Goal: Check status: Check status

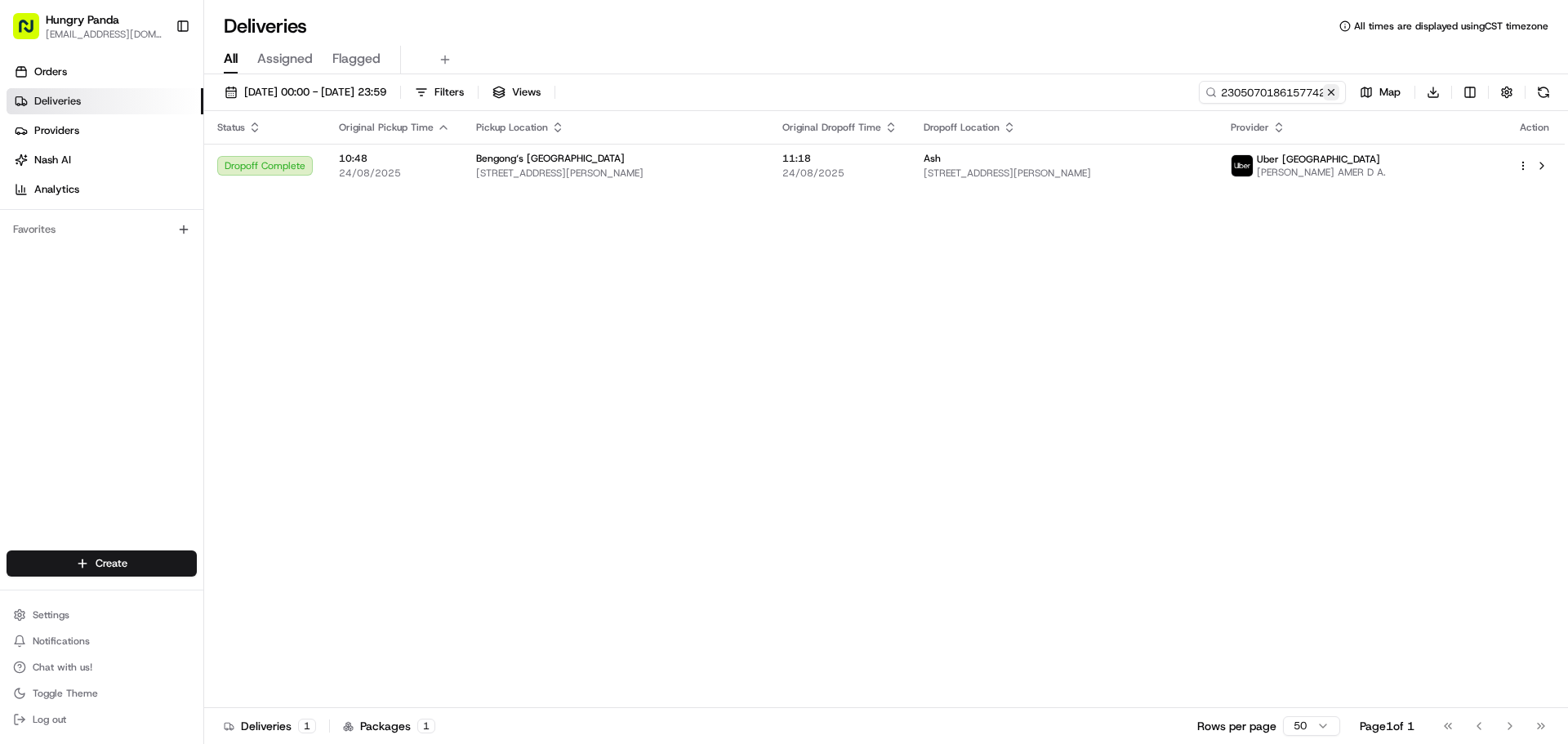
click at [1335, 91] on button at bounding box center [1331, 91] width 16 height 16
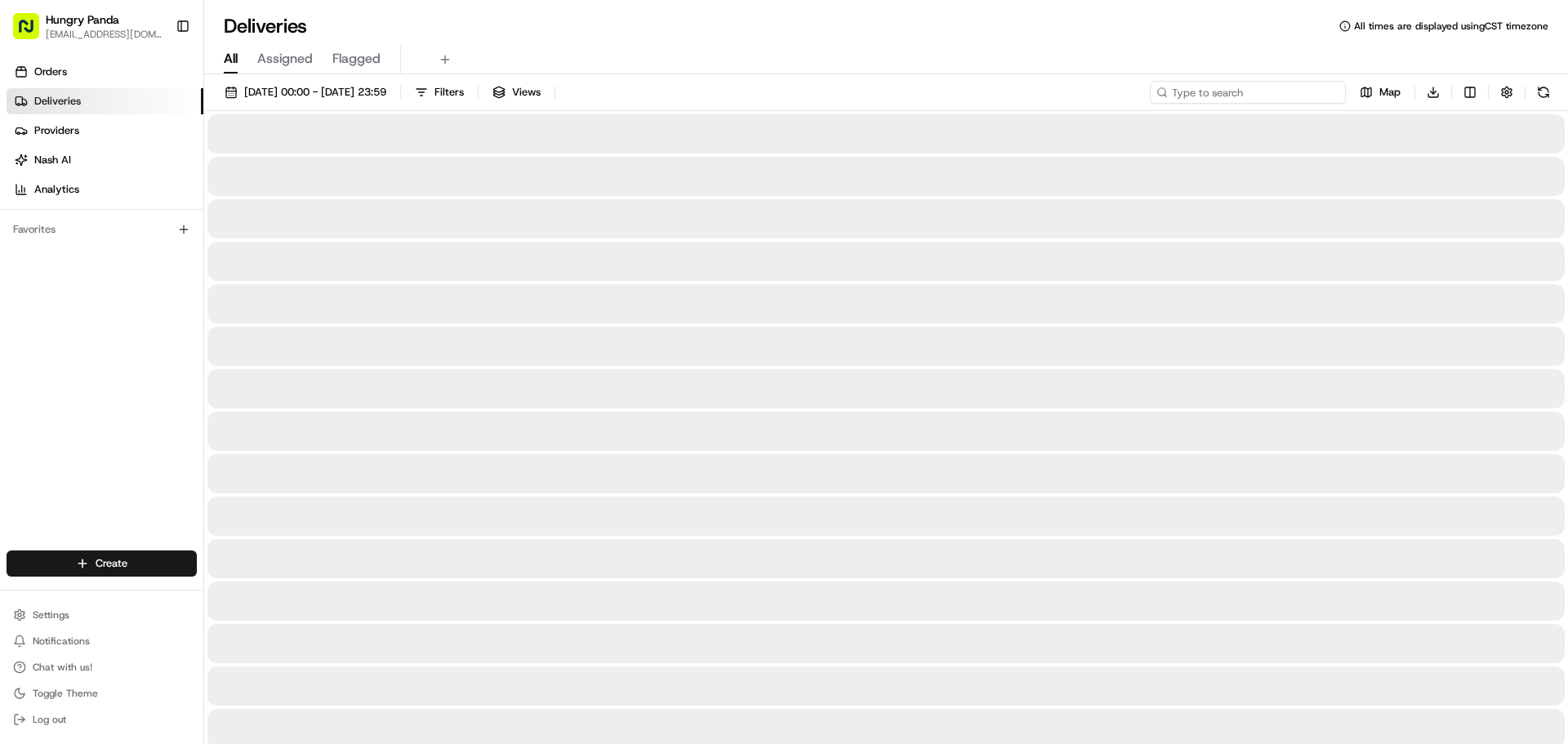
click at [1299, 94] on input at bounding box center [1248, 92] width 196 height 23
paste input "111503257655873309310"
type input "111503257655873309310"
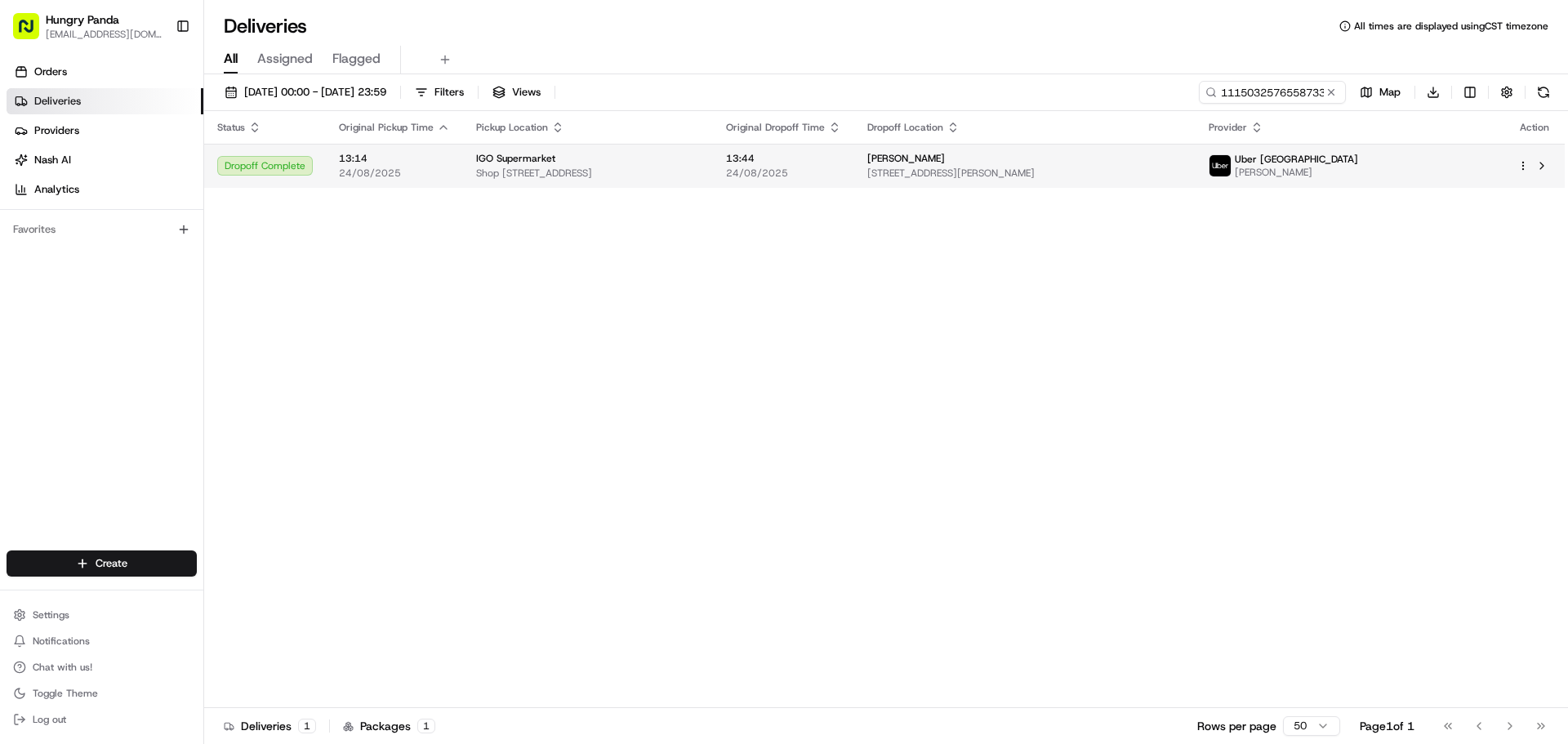
click at [1182, 160] on div "[PERSON_NAME]" at bounding box center [1024, 158] width 314 height 13
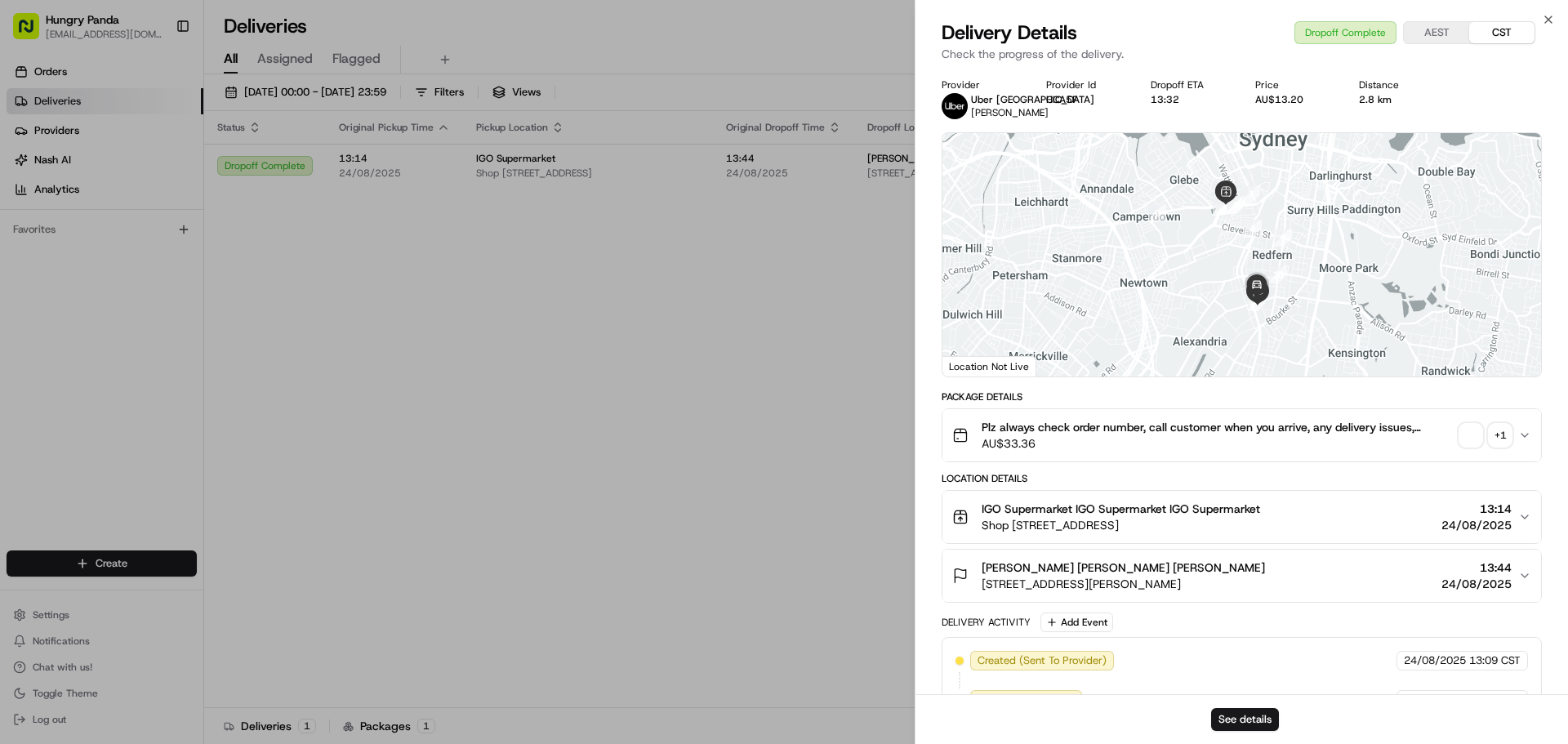
click at [1456, 438] on div "Plz always check order number, call customer when you arrive, any delivery issu…" at bounding box center [1236, 435] width 566 height 33
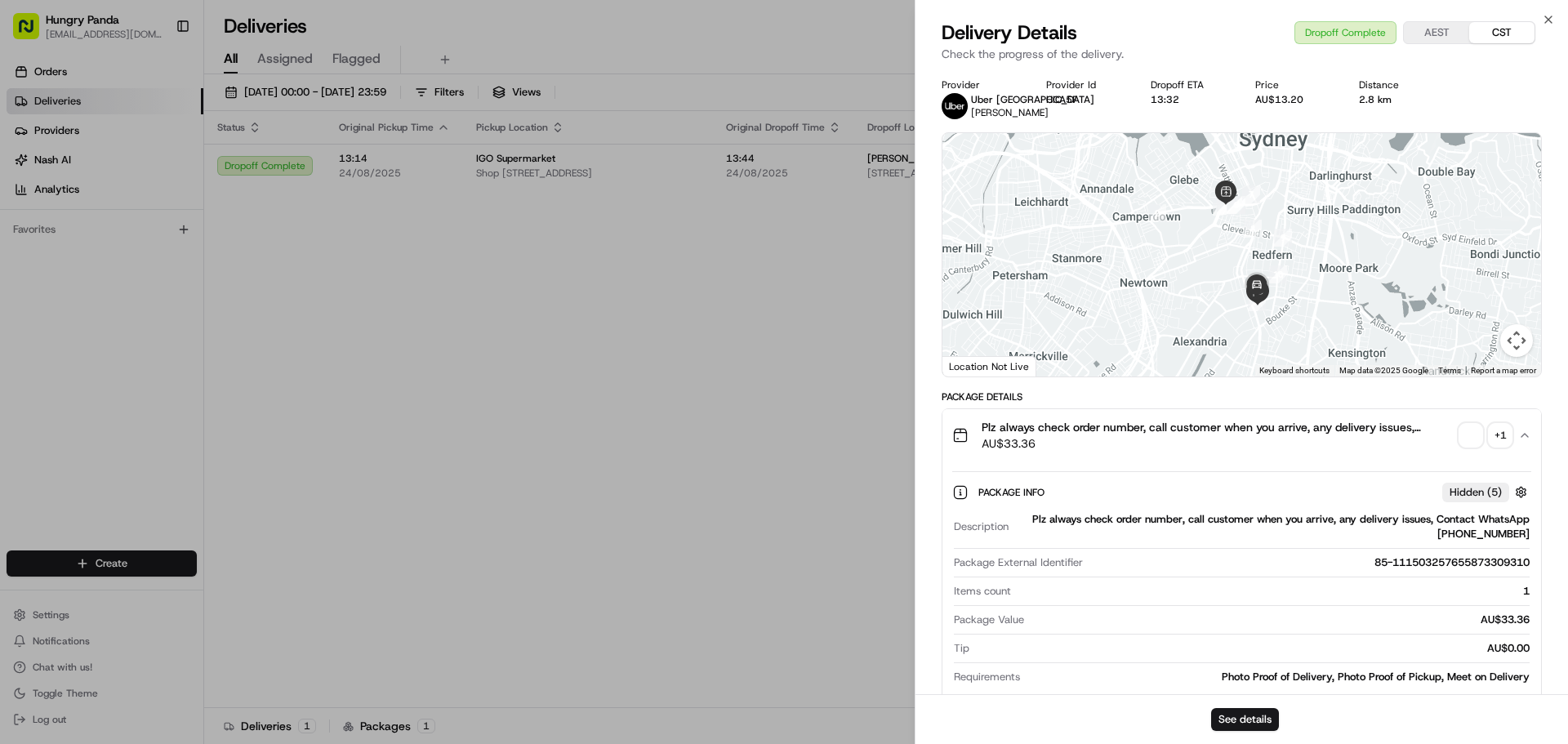
click at [1466, 438] on span "button" at bounding box center [1471, 435] width 23 height 23
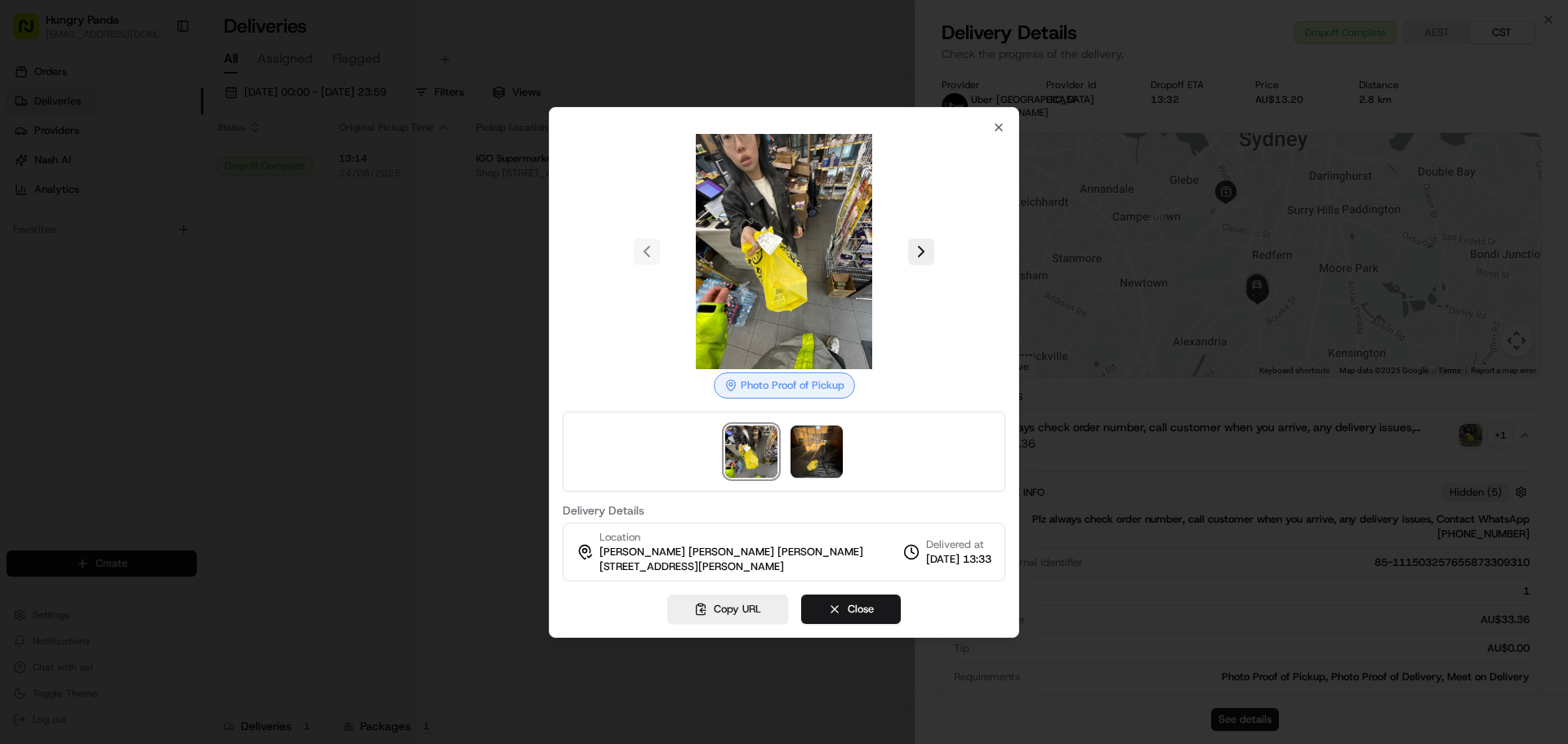
click at [381, 281] on div at bounding box center [784, 372] width 1568 height 744
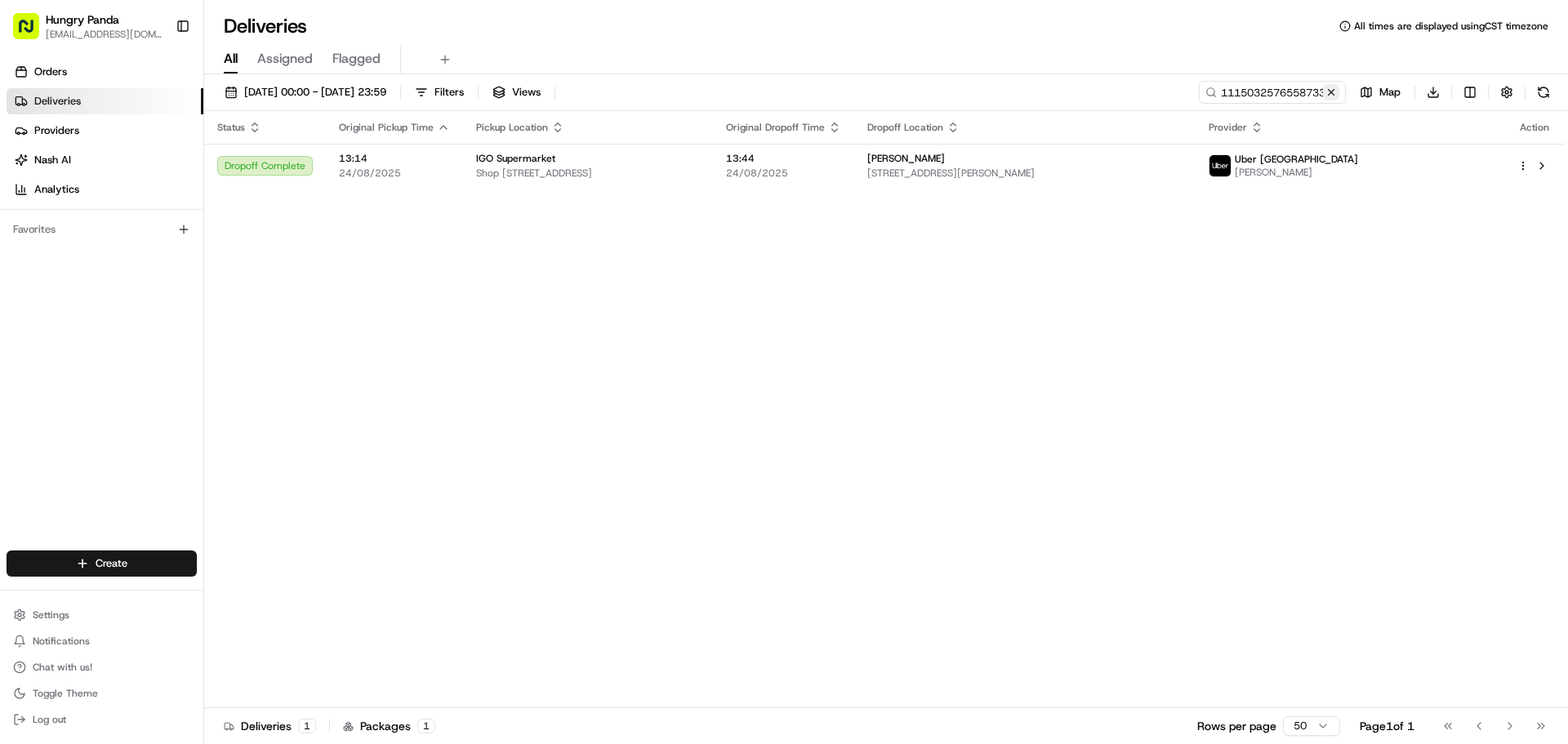
click at [1334, 97] on button at bounding box center [1331, 91] width 16 height 16
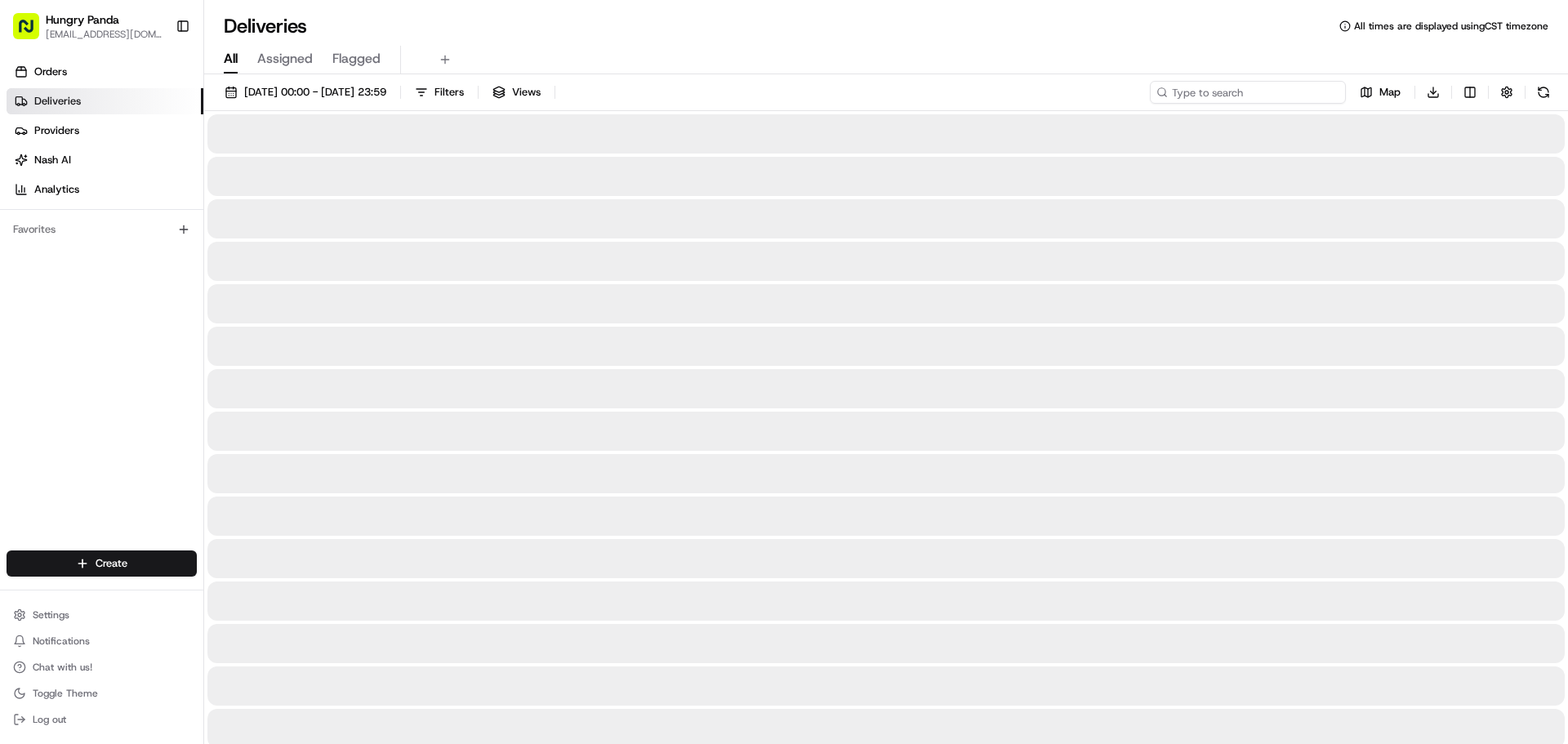
click at [1311, 91] on input at bounding box center [1248, 92] width 196 height 23
drag, startPoint x: 1221, startPoint y: 83, endPoint x: 893, endPoint y: 74, distance: 328.1
type input "3529042496354742091247"
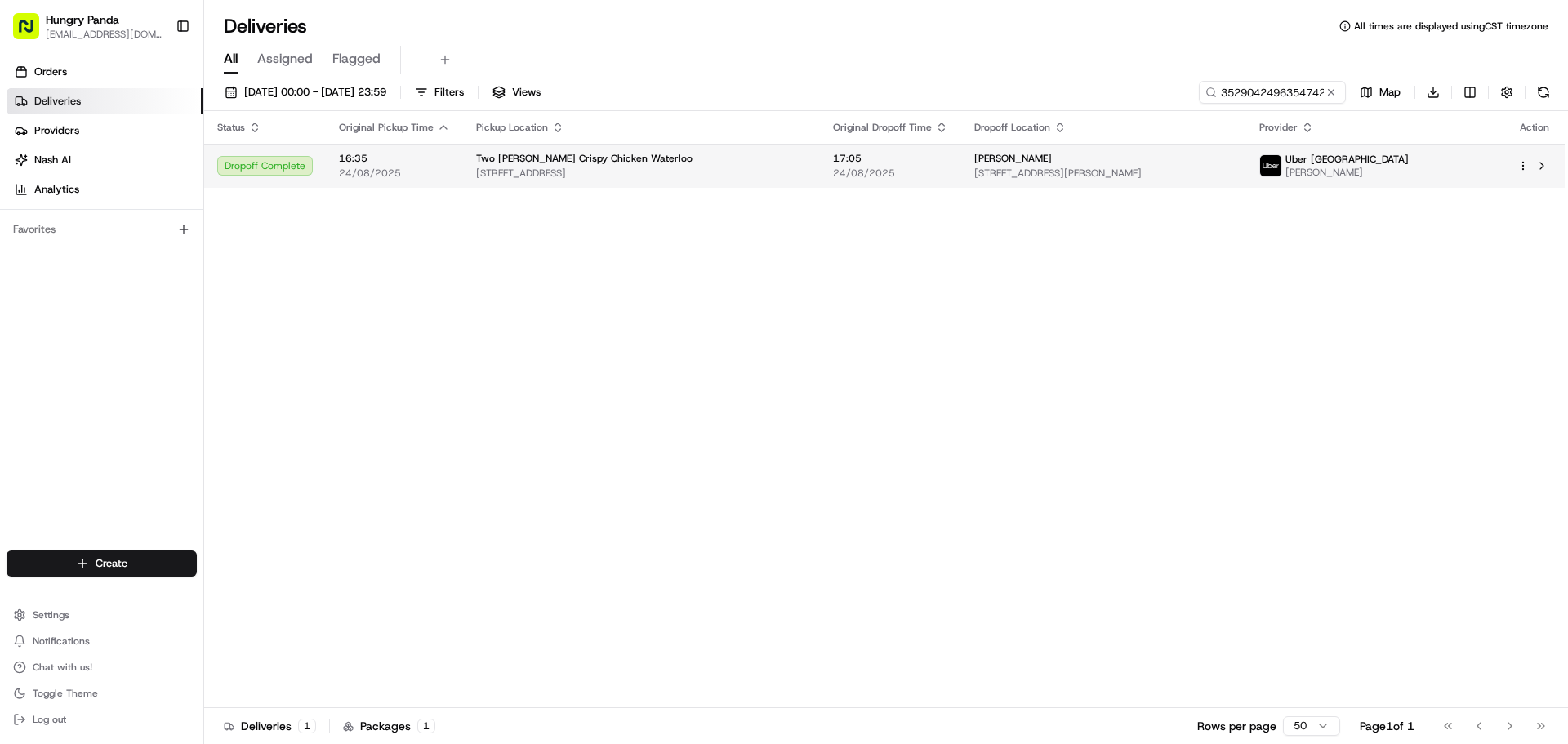
click at [1145, 186] on td "zhao [STREET_ADDRESS][PERSON_NAME]" at bounding box center [1104, 165] width 285 height 44
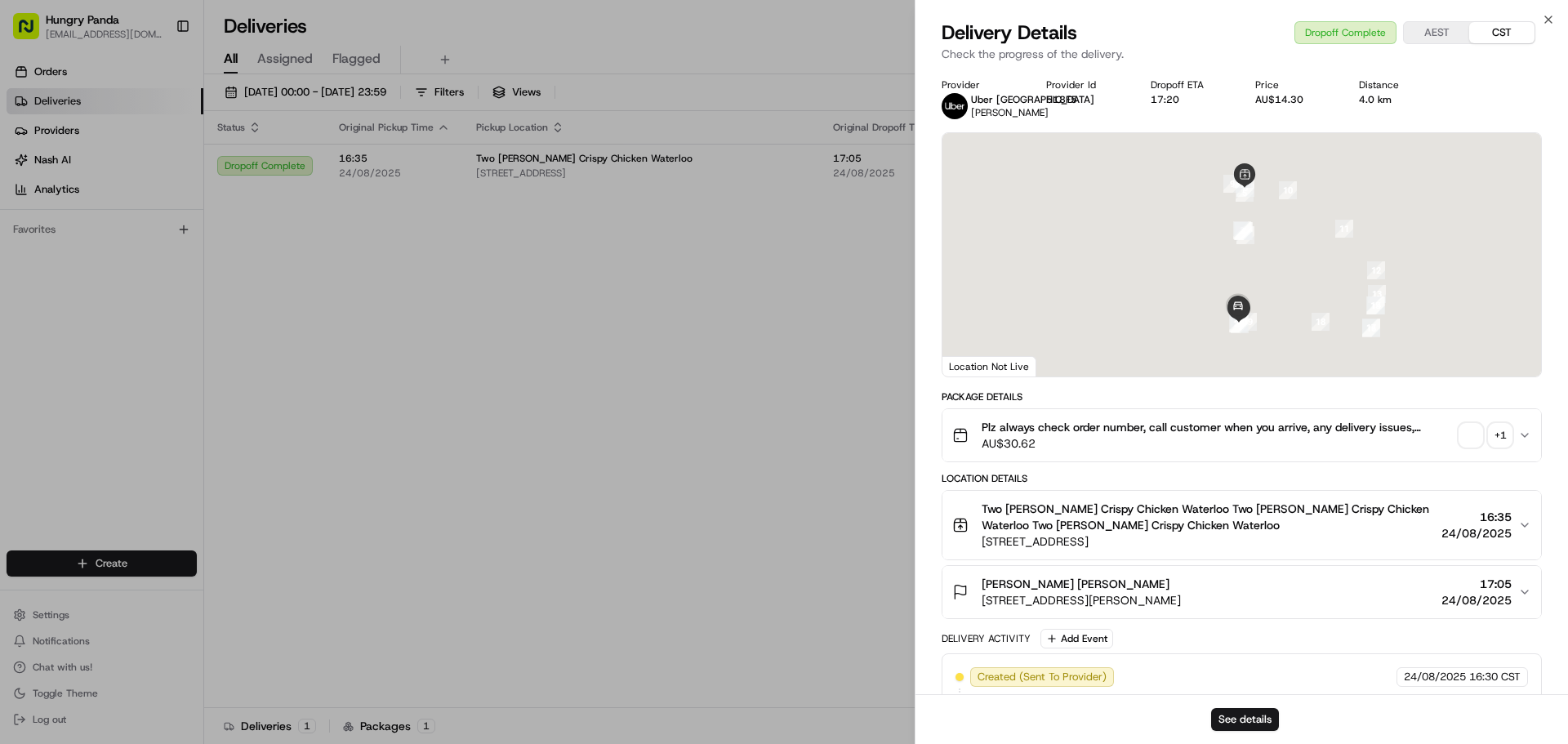
click at [1470, 438] on span "button" at bounding box center [1471, 435] width 23 height 23
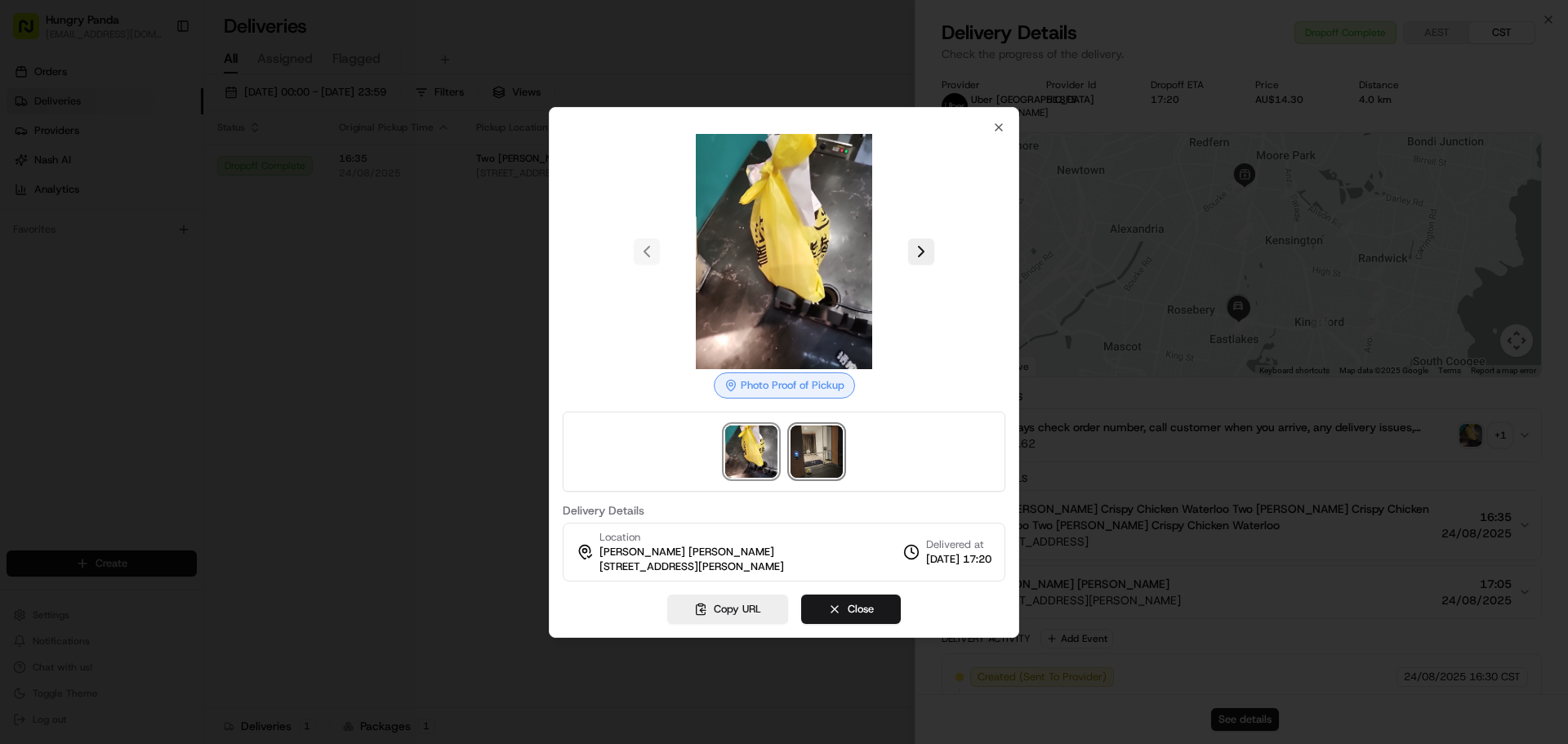
click at [824, 454] on img at bounding box center [816, 451] width 52 height 52
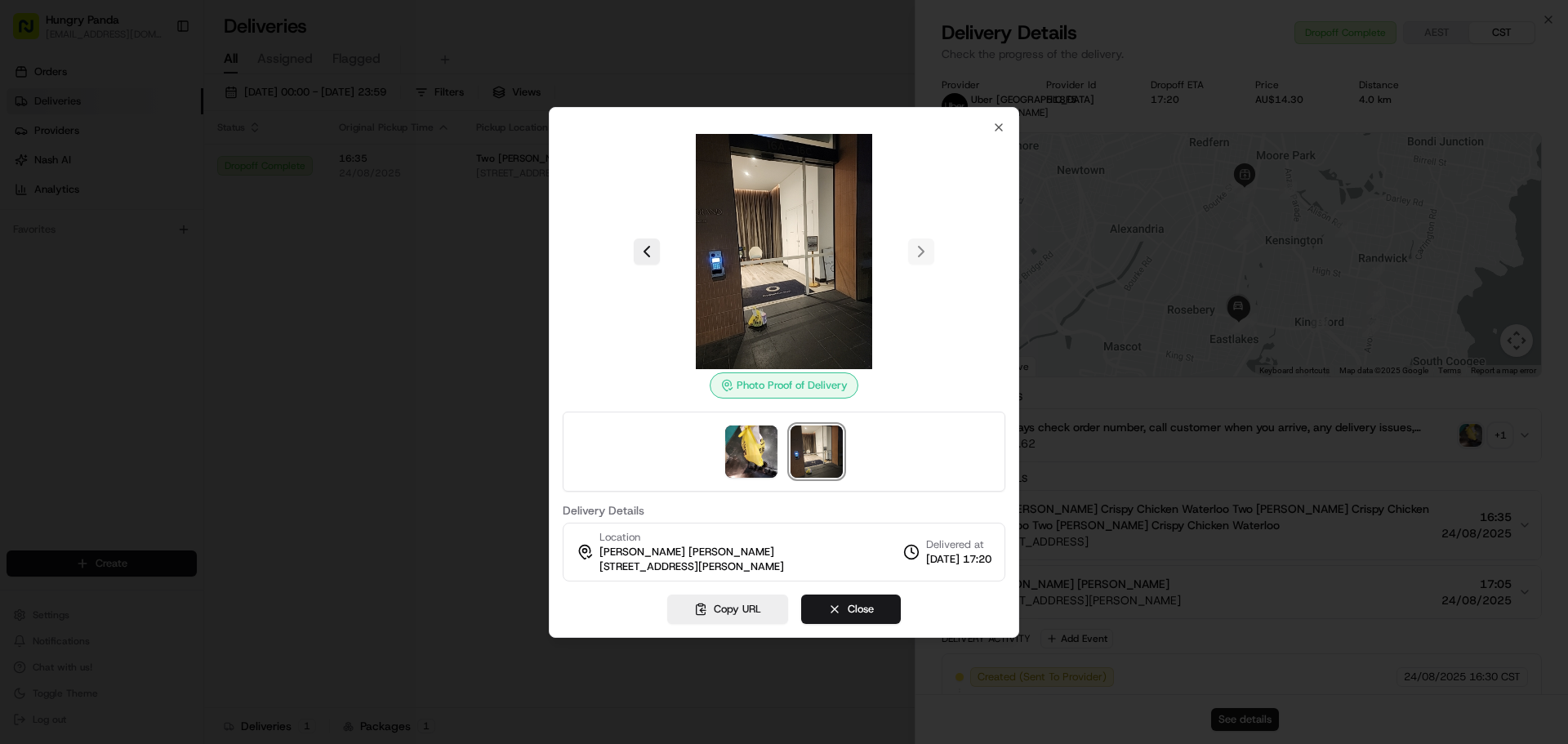
click at [384, 266] on div at bounding box center [784, 372] width 1568 height 744
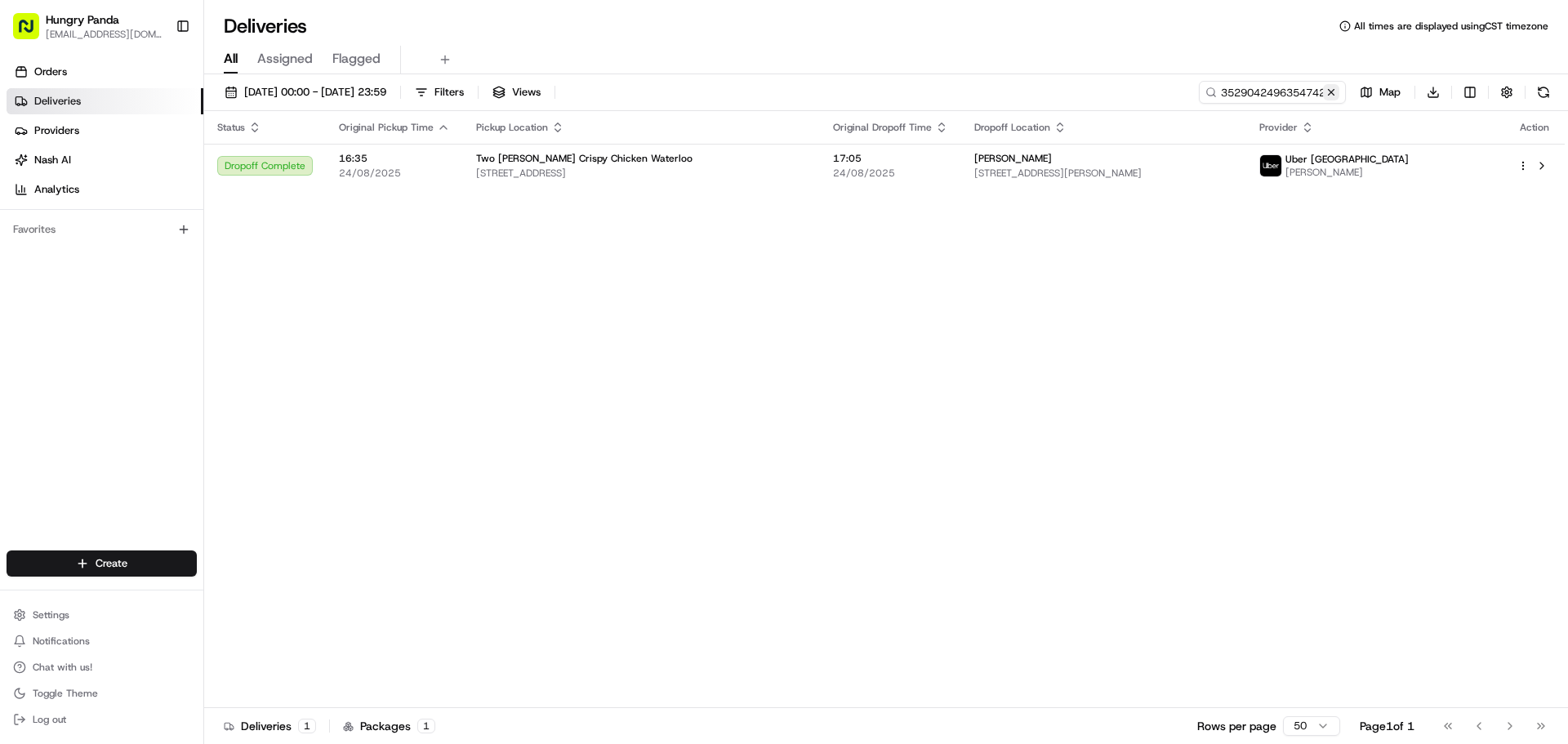
click at [1333, 91] on button at bounding box center [1331, 91] width 16 height 16
click at [1312, 92] on input at bounding box center [1248, 92] width 196 height 23
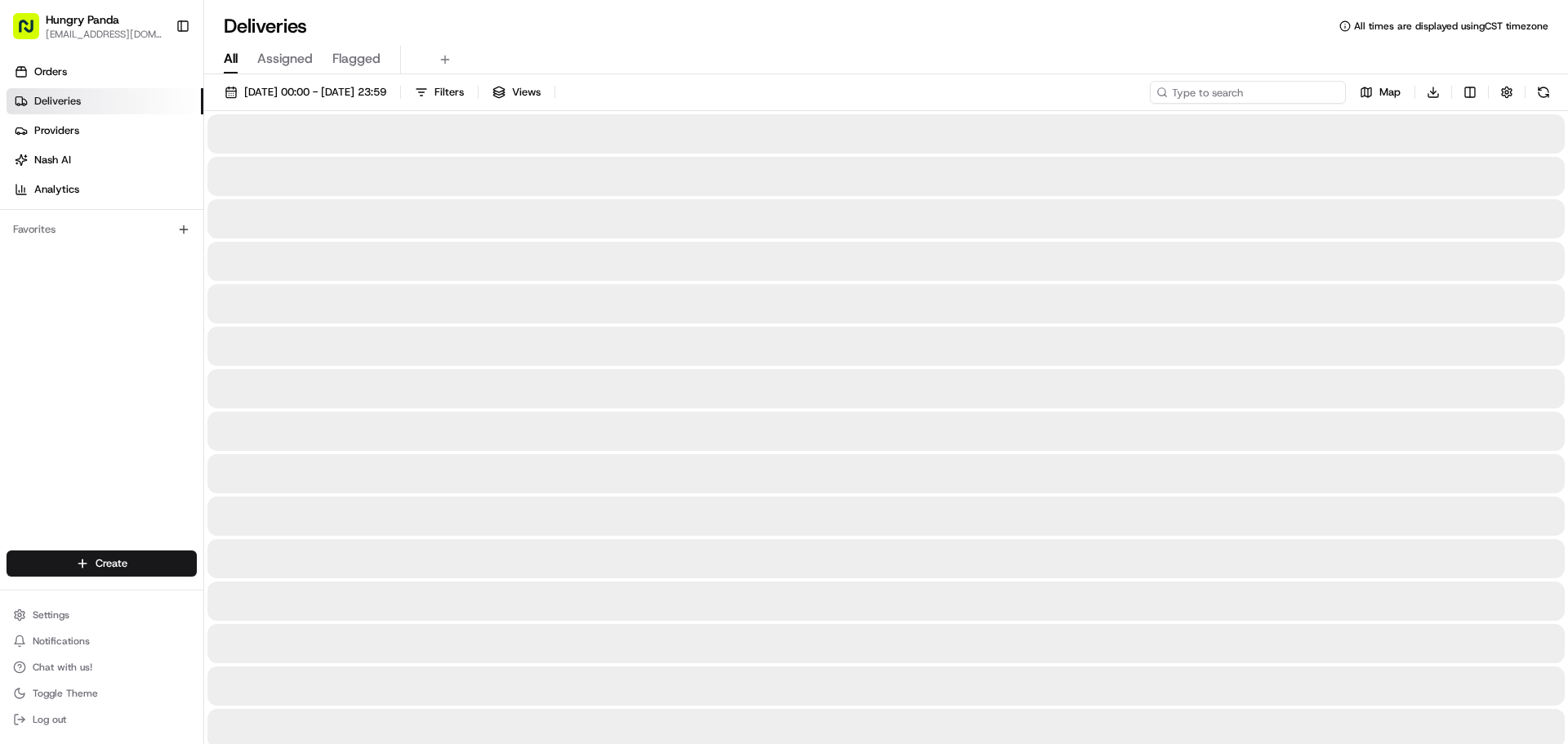
paste input "3529042496354742091247"
type input "3529042496354742091247"
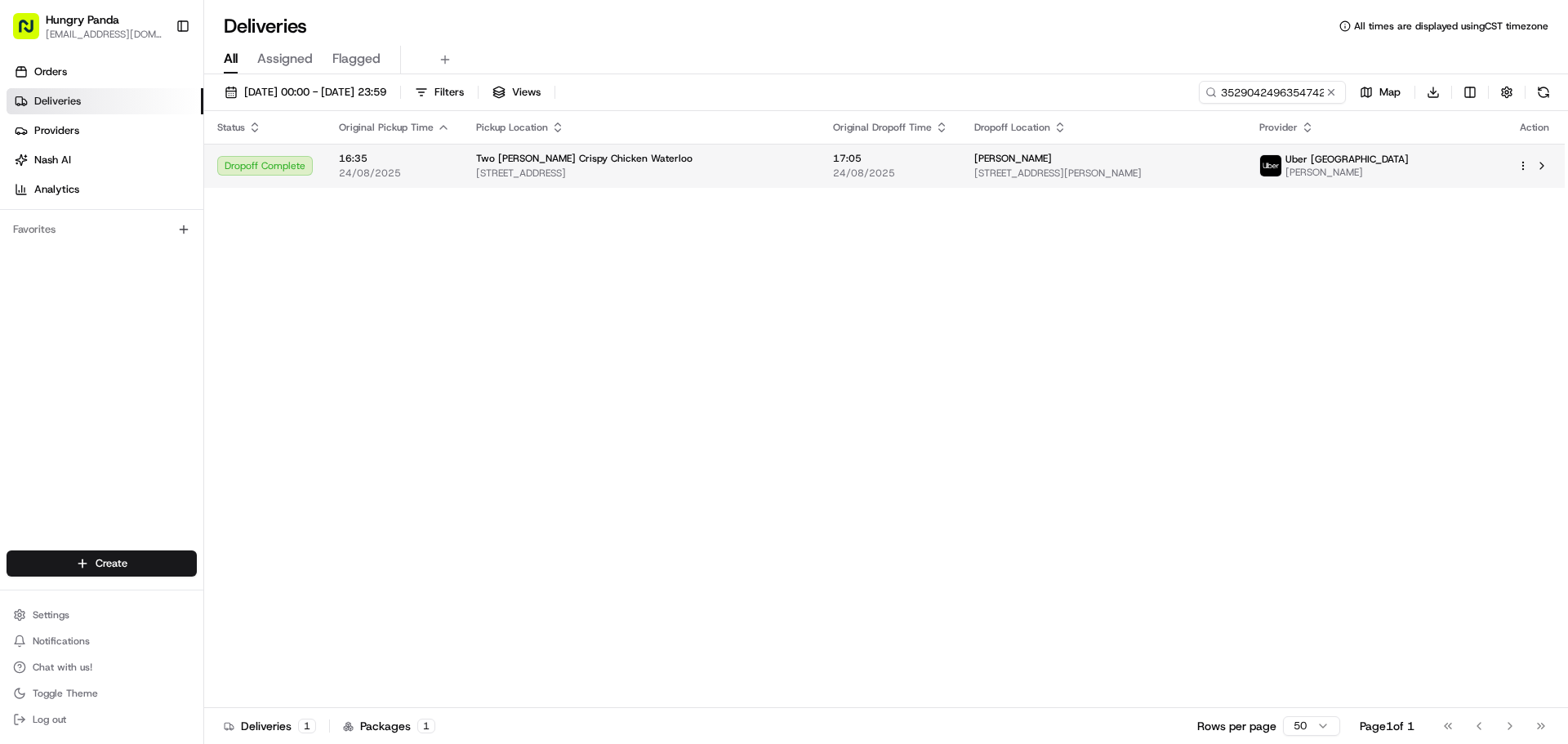
click at [1230, 171] on span "[STREET_ADDRESS][PERSON_NAME]" at bounding box center [1104, 174] width 259 height 13
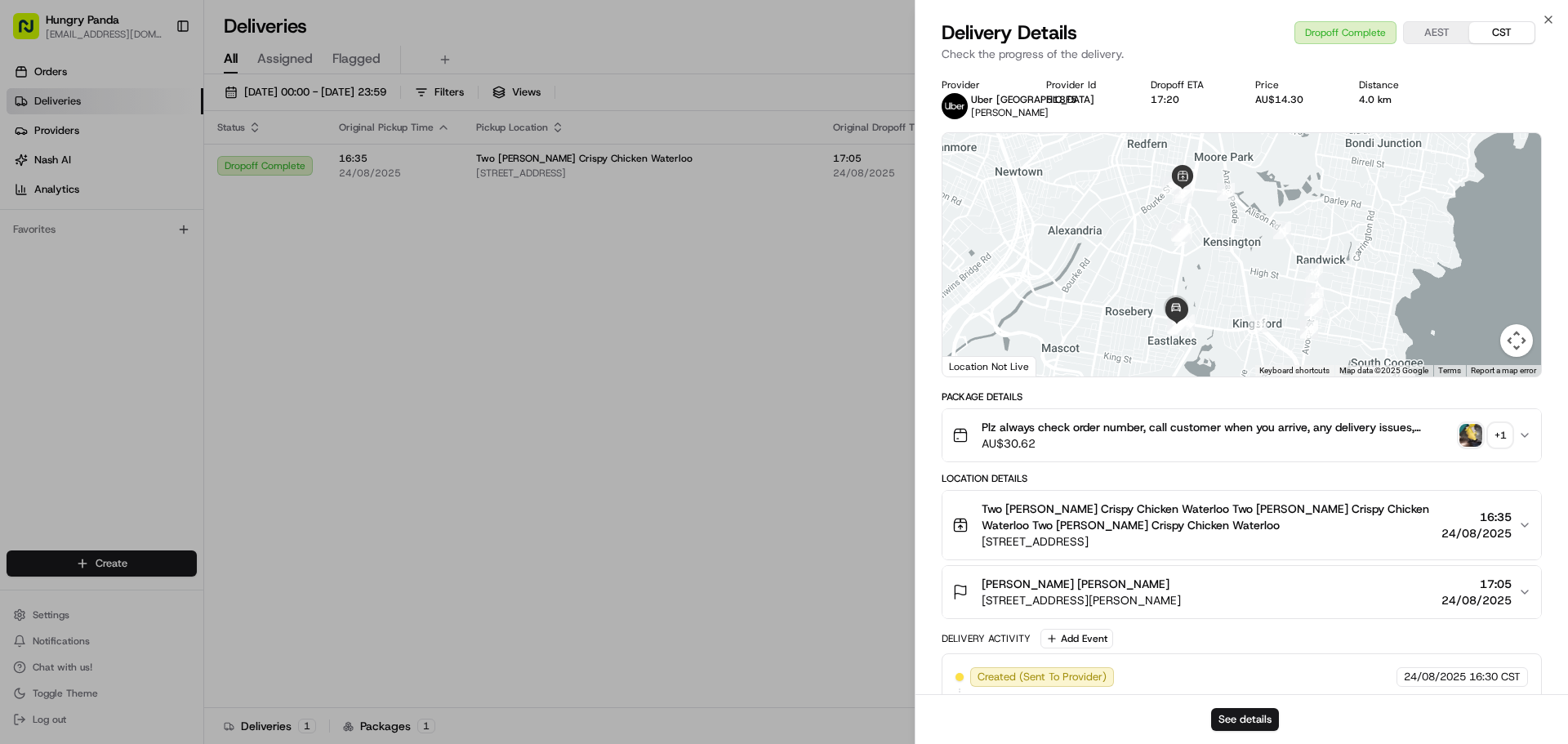
click at [1466, 437] on img "button" at bounding box center [1471, 435] width 23 height 23
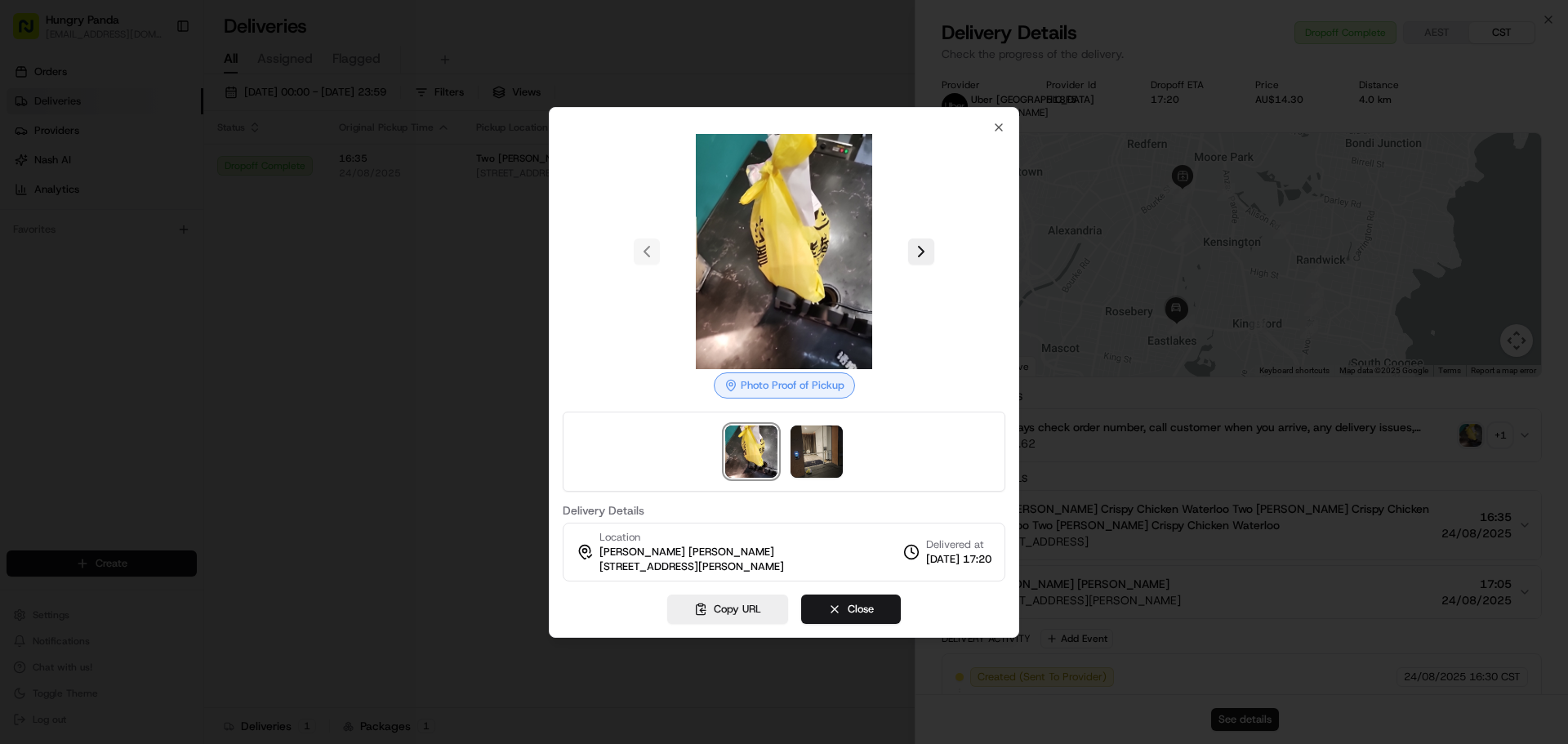
drag, startPoint x: 753, startPoint y: 441, endPoint x: 813, endPoint y: 448, distance: 60.4
click at [752, 442] on img at bounding box center [751, 451] width 52 height 52
click at [816, 448] on img at bounding box center [816, 451] width 52 height 52
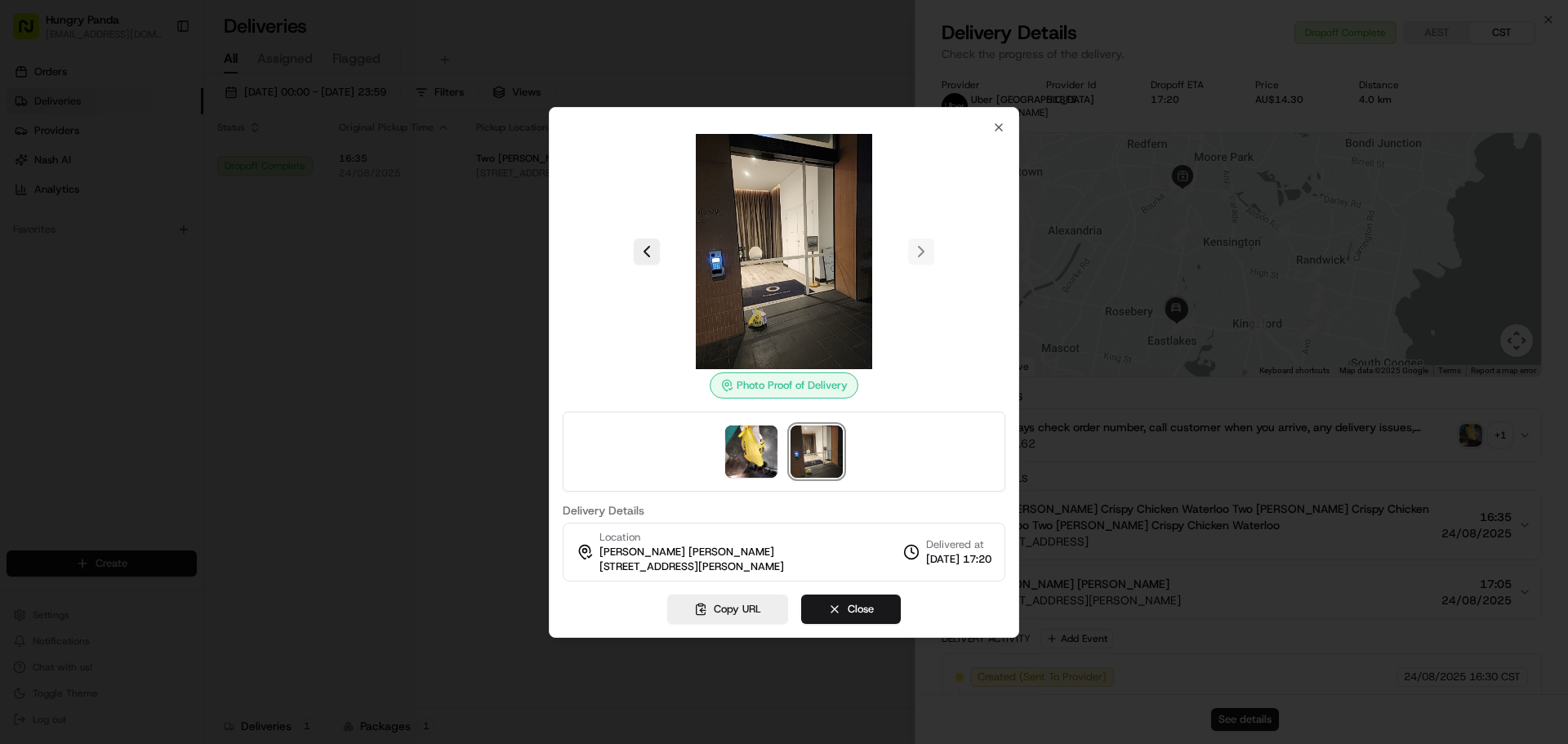
click at [441, 200] on div at bounding box center [784, 372] width 1568 height 744
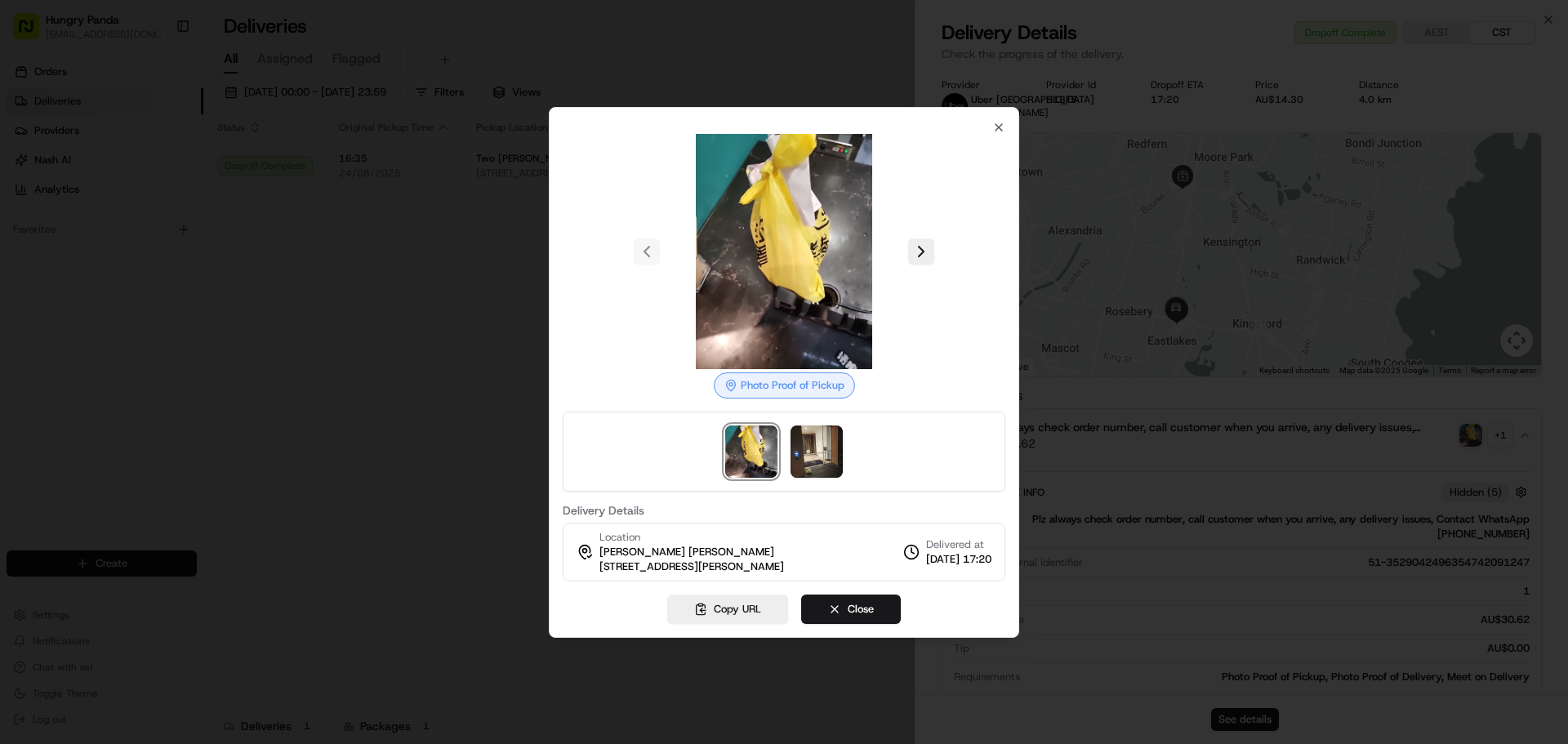
drag, startPoint x: 501, startPoint y: 252, endPoint x: 511, endPoint y: 255, distance: 10.4
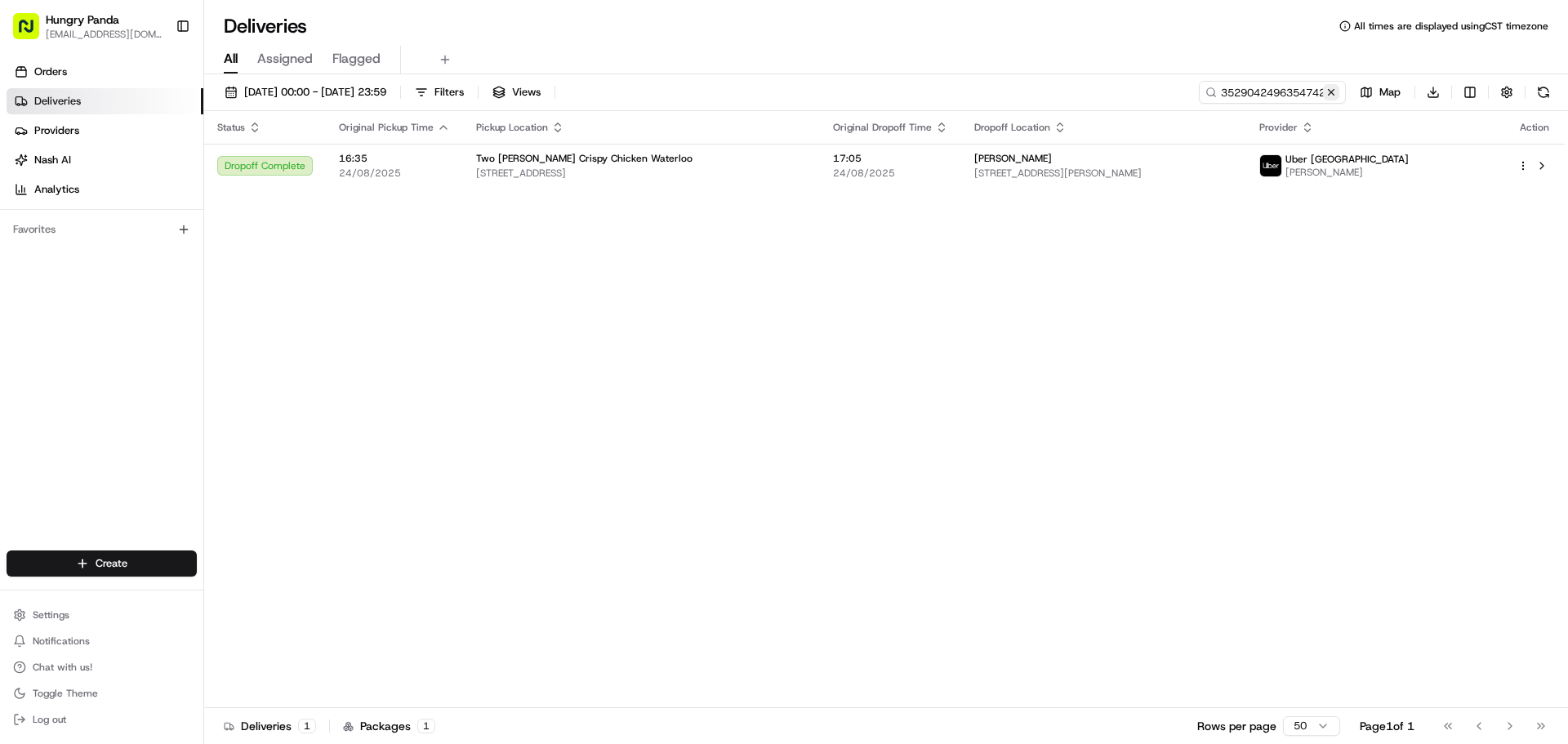
click at [1332, 87] on button at bounding box center [1331, 91] width 16 height 16
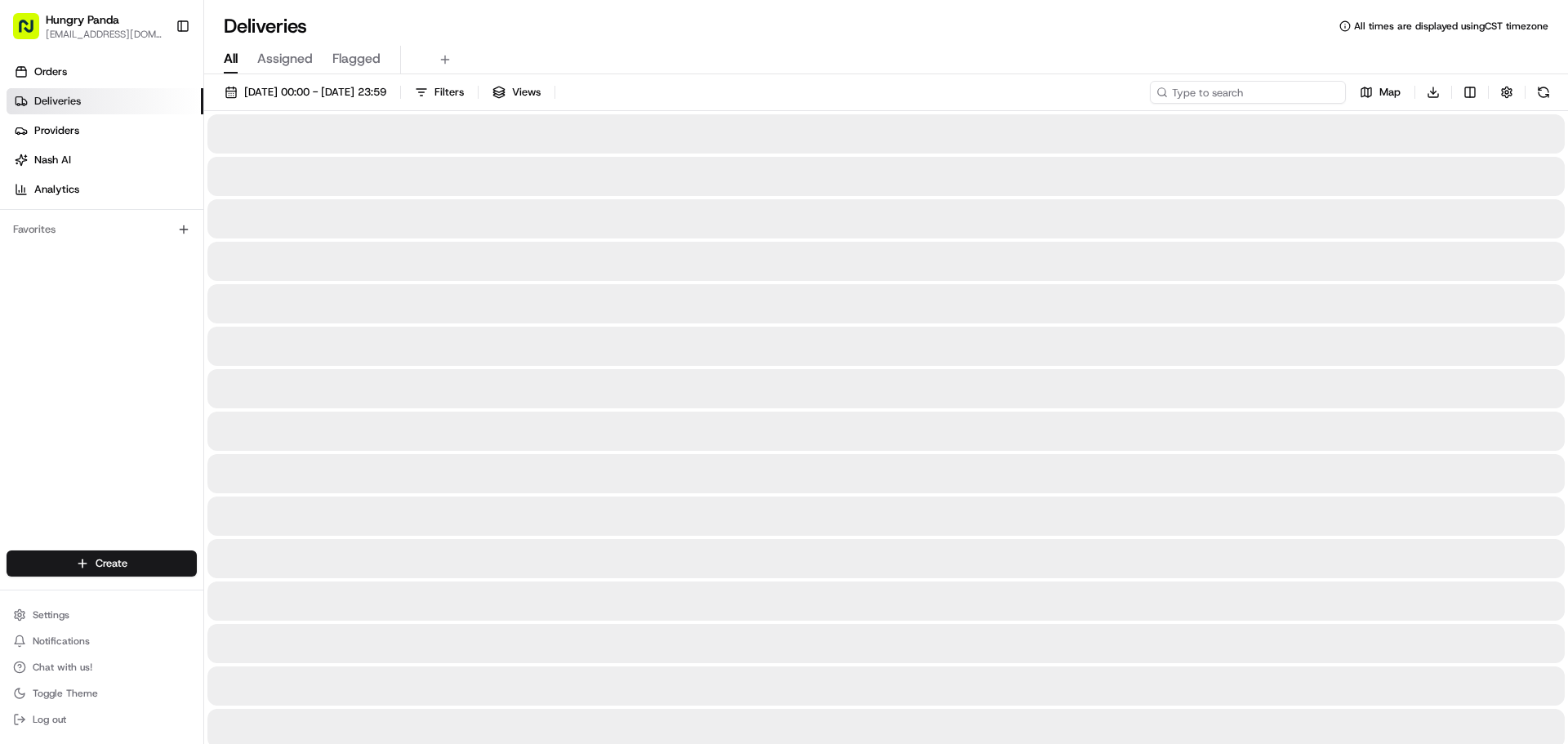
click at [1309, 96] on input at bounding box center [1248, 92] width 196 height 23
paste input "8024041996257793011948"
type input "8024041996257793011948"
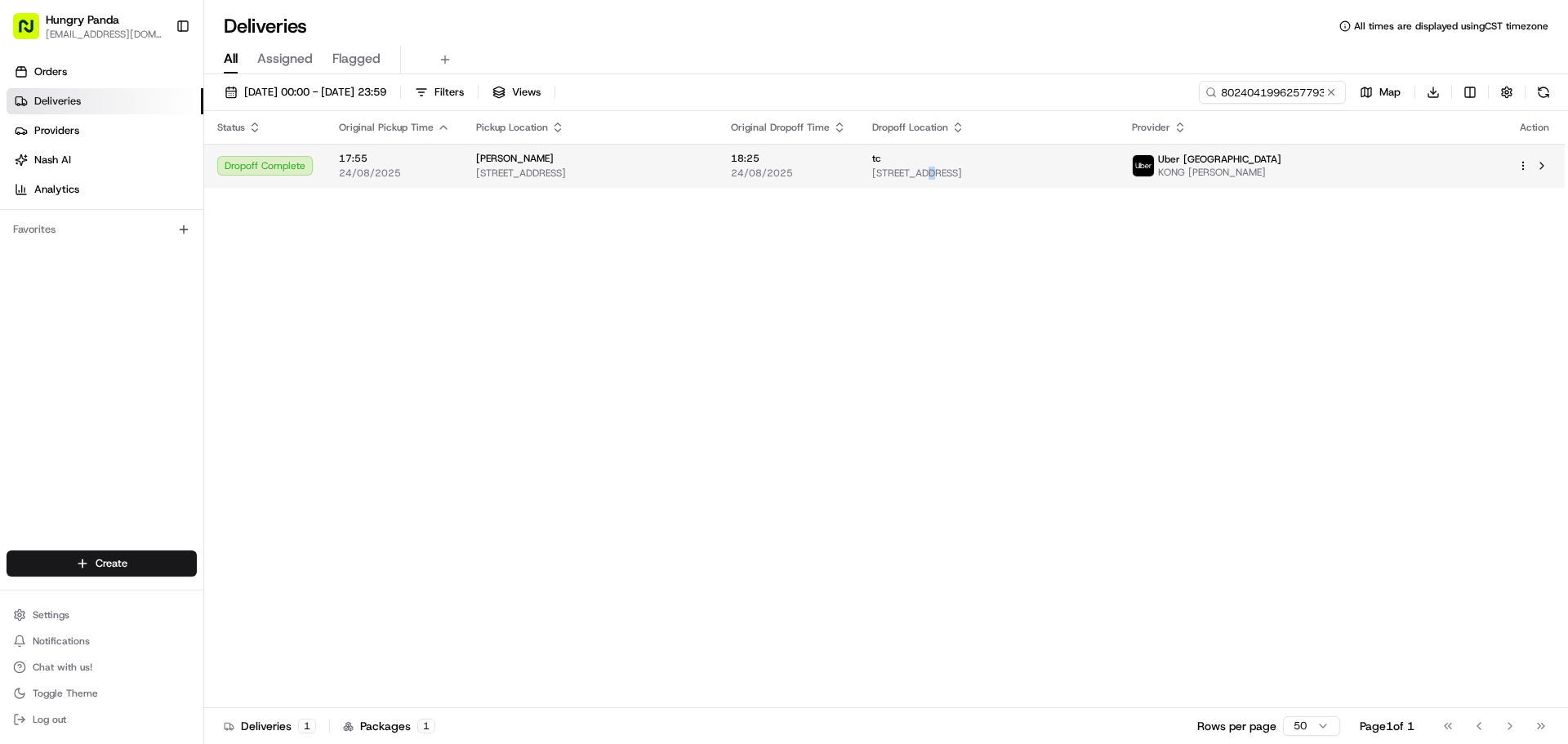
click at [1027, 169] on span "[STREET_ADDRESS]" at bounding box center [990, 174] width 234 height 13
click at [1106, 167] on span "[STREET_ADDRESS]" at bounding box center [990, 174] width 234 height 13
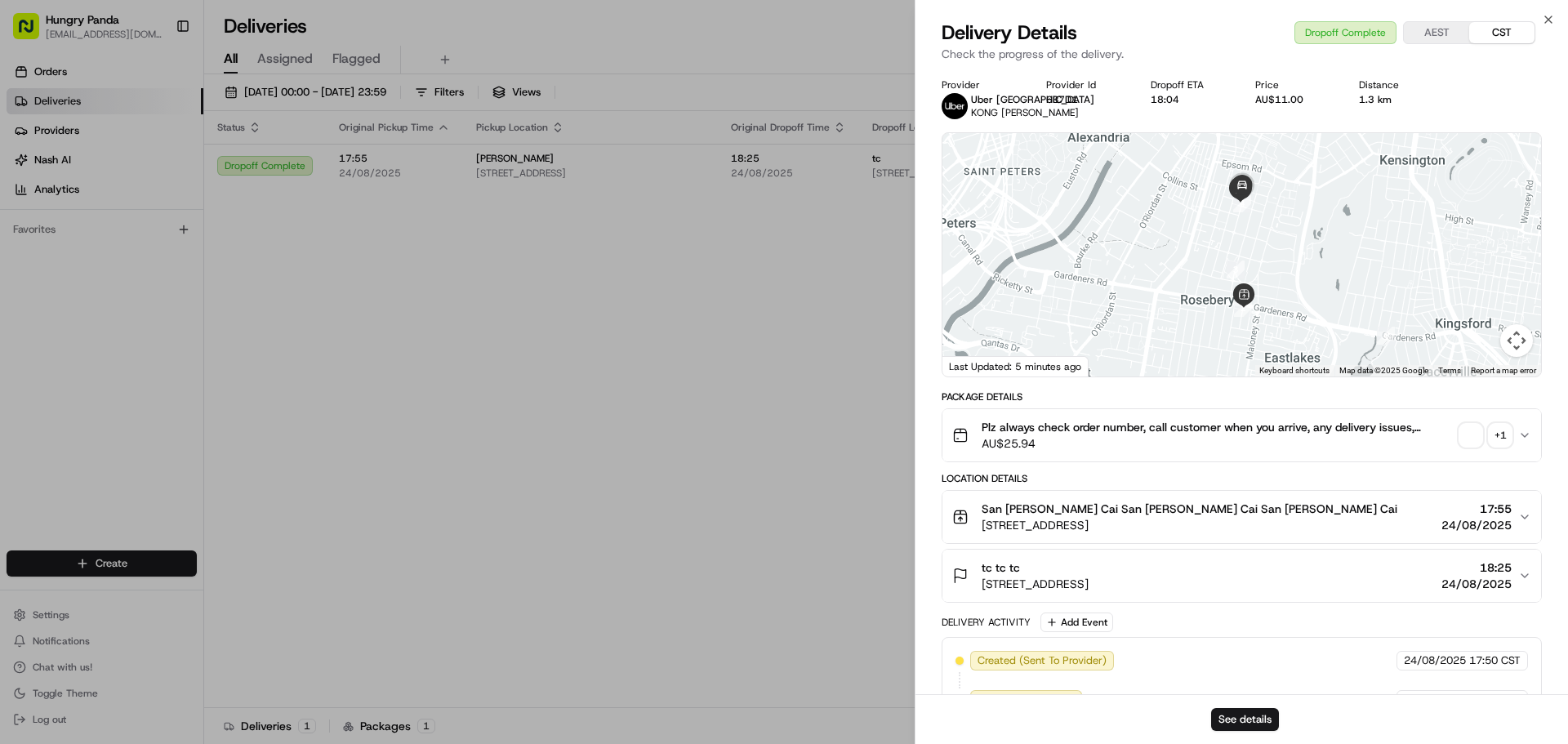
click at [1473, 447] on span "button" at bounding box center [1471, 435] width 23 height 23
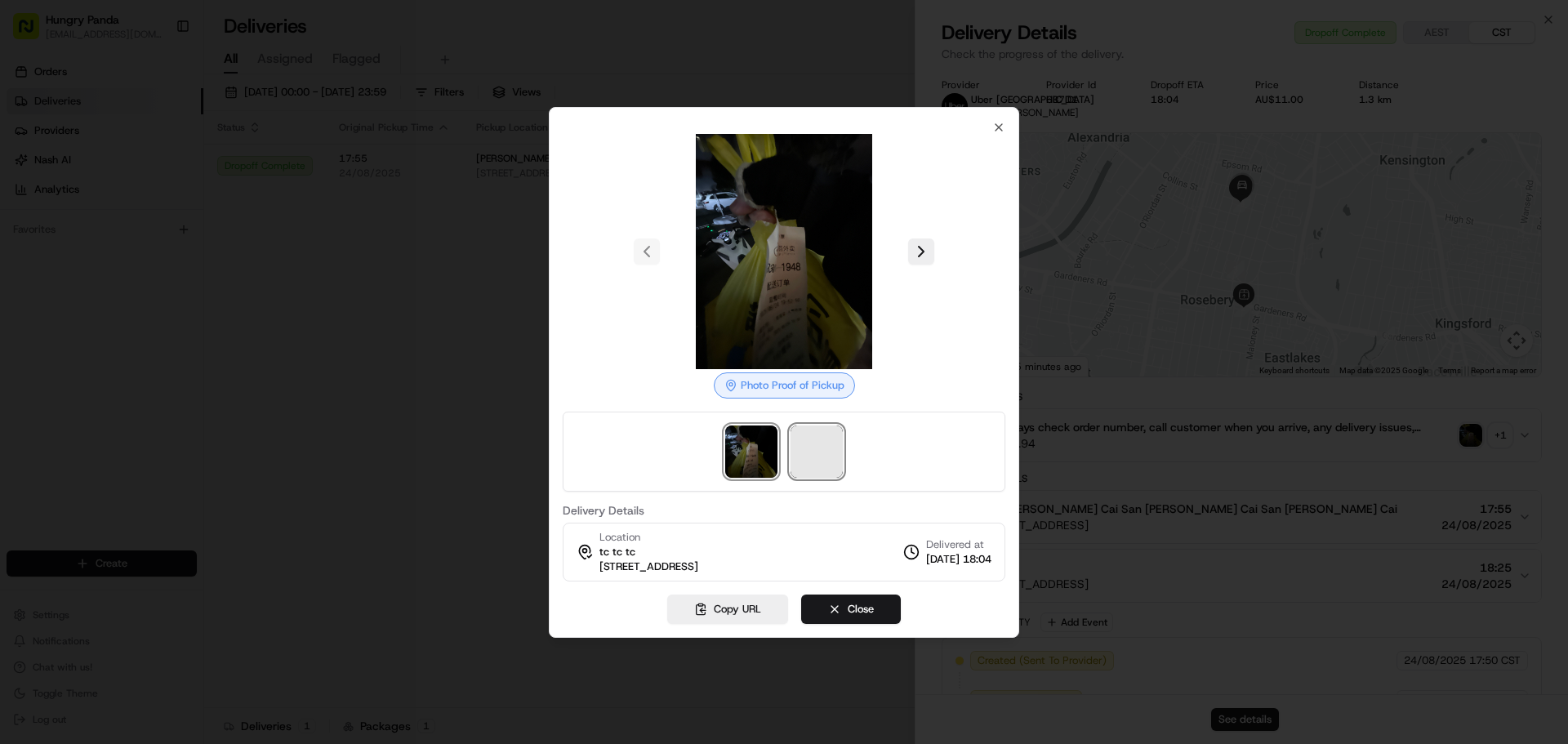
click at [825, 431] on span at bounding box center [816, 451] width 52 height 52
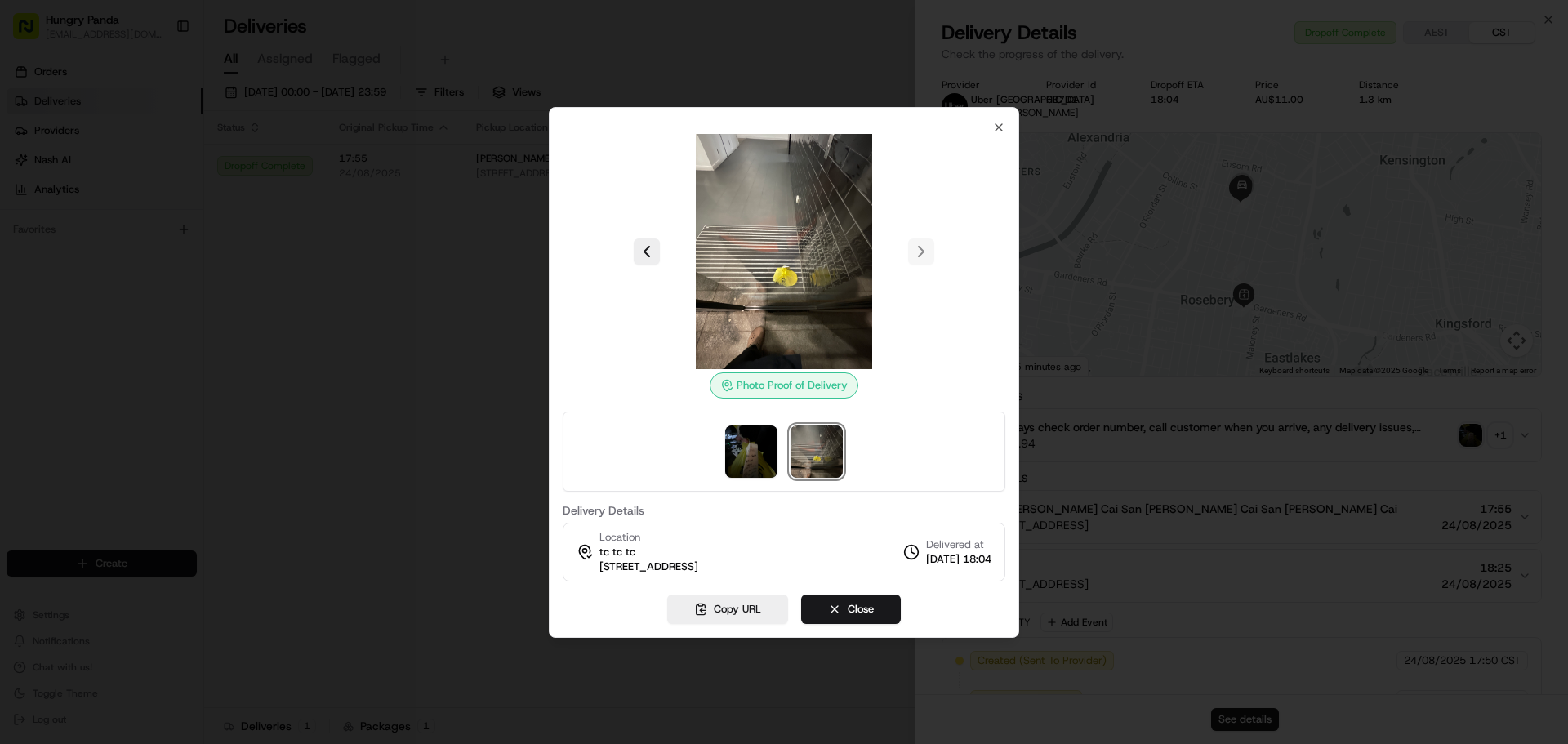
click at [396, 246] on div at bounding box center [784, 372] width 1568 height 744
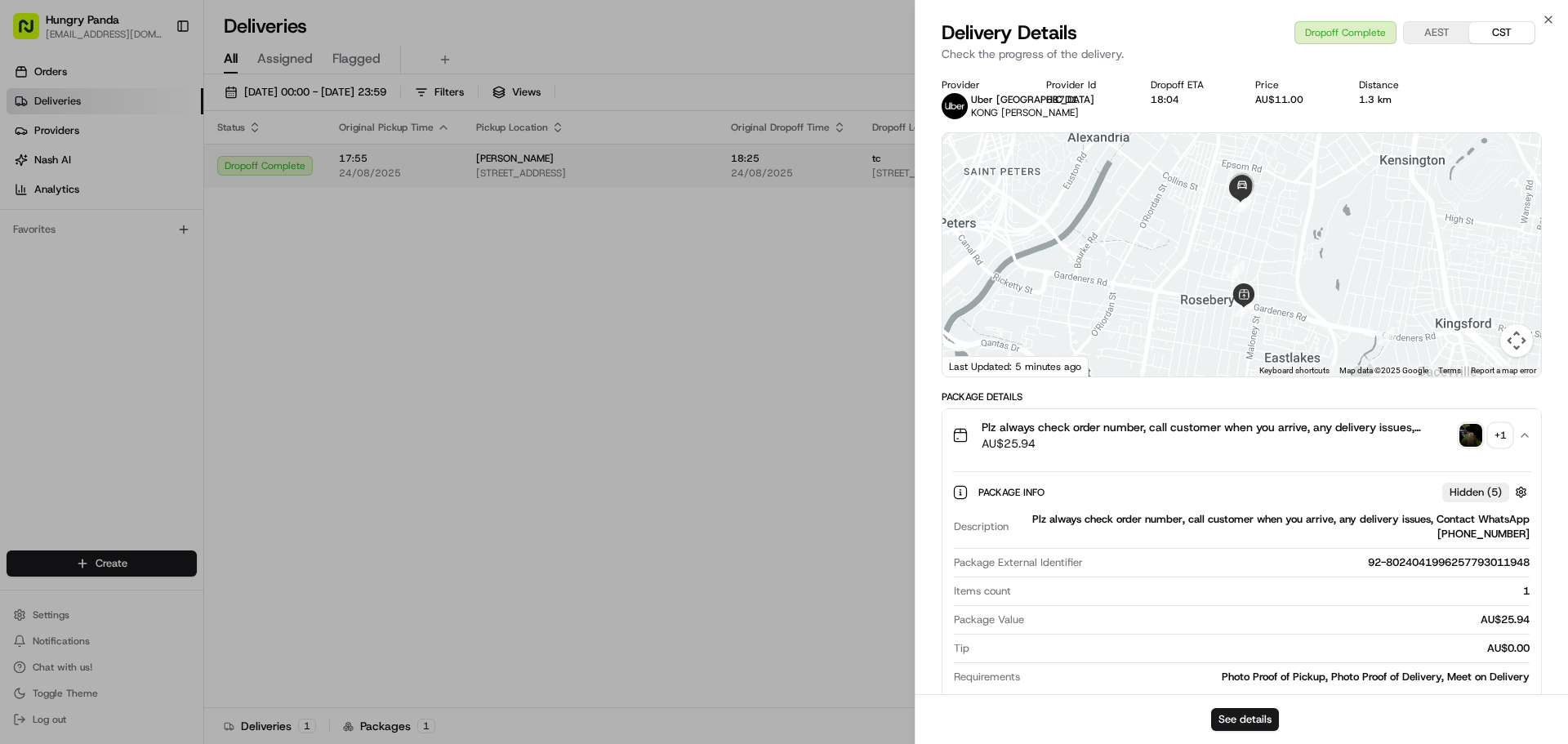
drag, startPoint x: 481, startPoint y: 281, endPoint x: 1230, endPoint y: 145, distance: 761.2
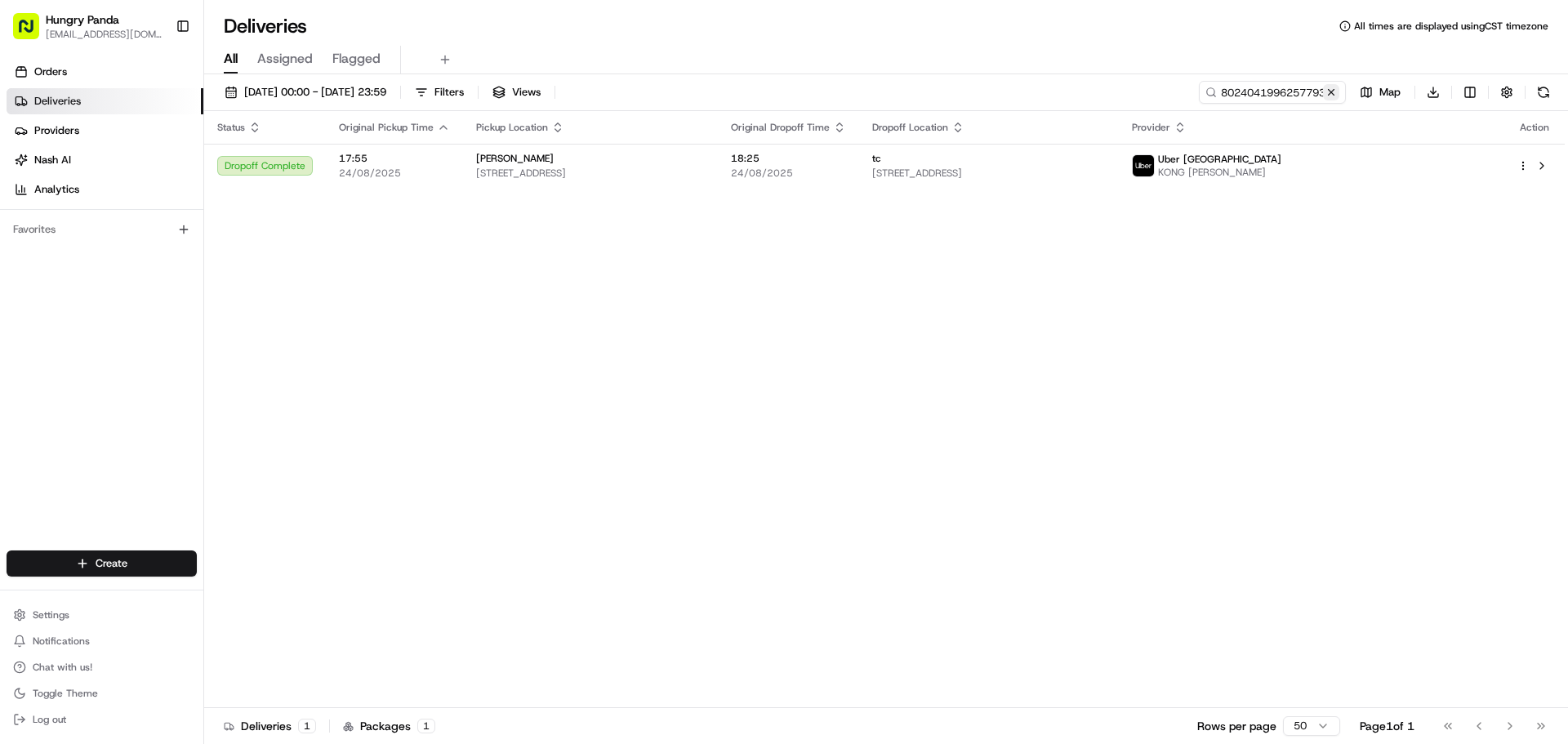
click at [1330, 88] on button at bounding box center [1331, 91] width 16 height 16
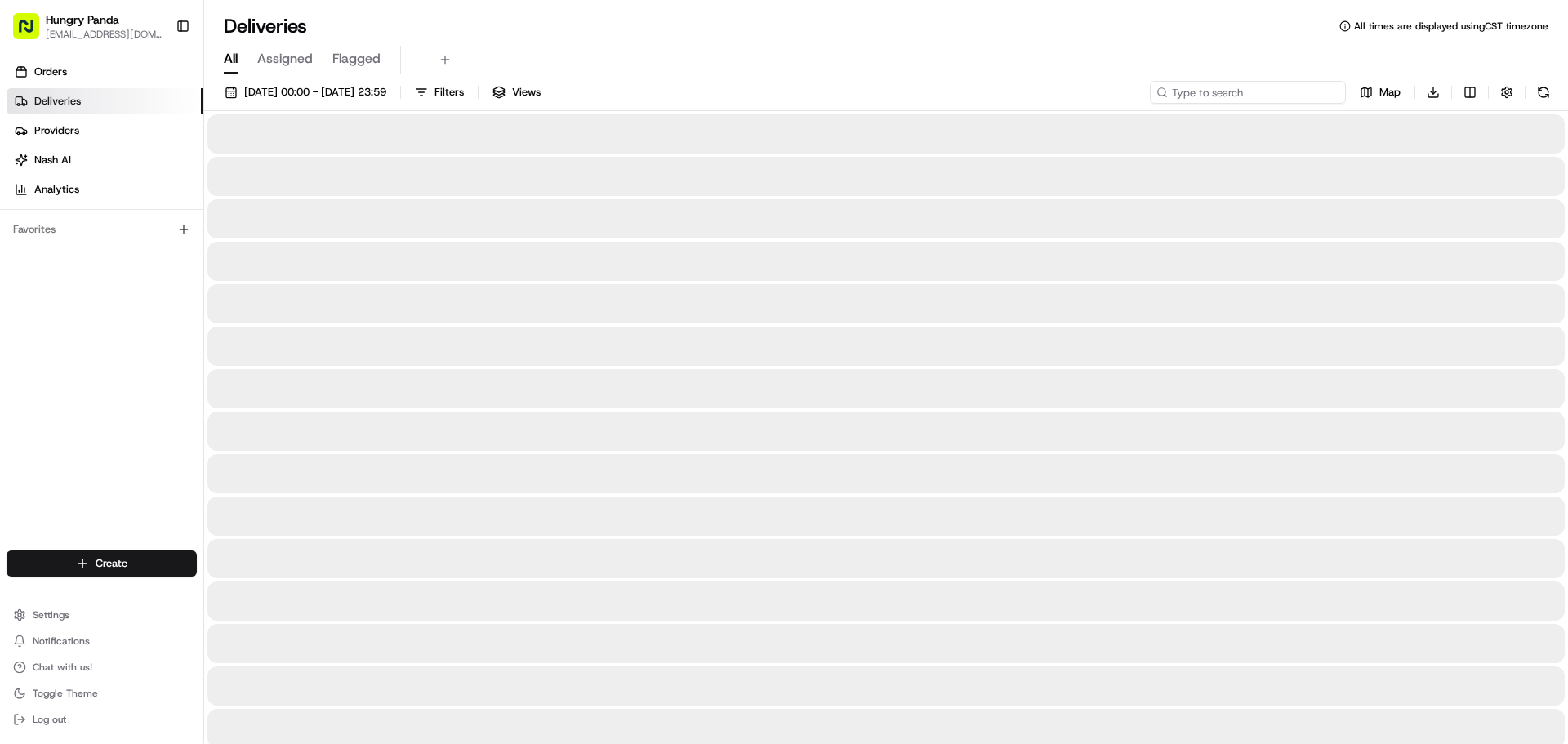
click at [1303, 91] on input at bounding box center [1248, 92] width 196 height 23
paste input "6328036726755746741717"
type input "6328036726755746741717"
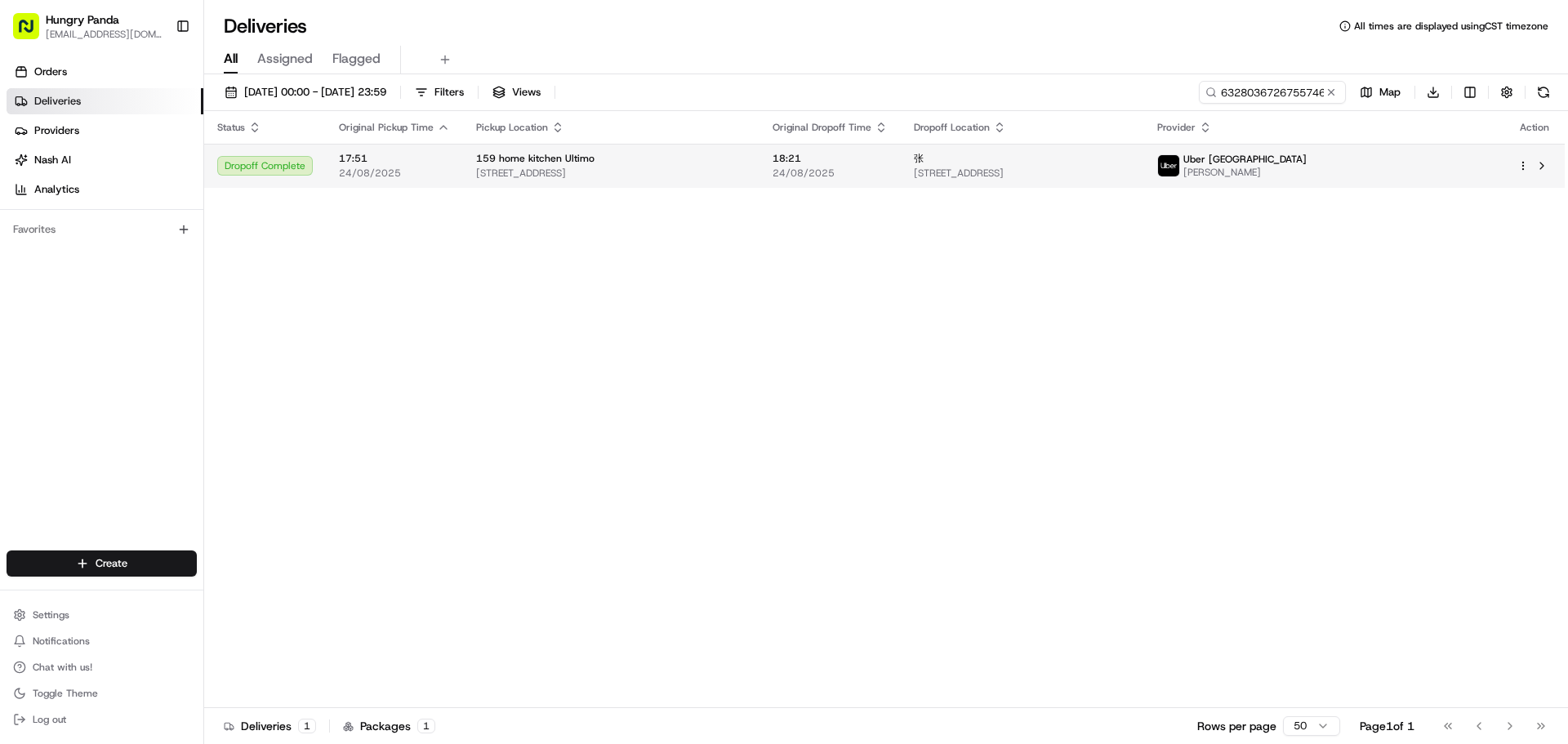
click at [1131, 158] on div "张" at bounding box center [1023, 158] width 217 height 13
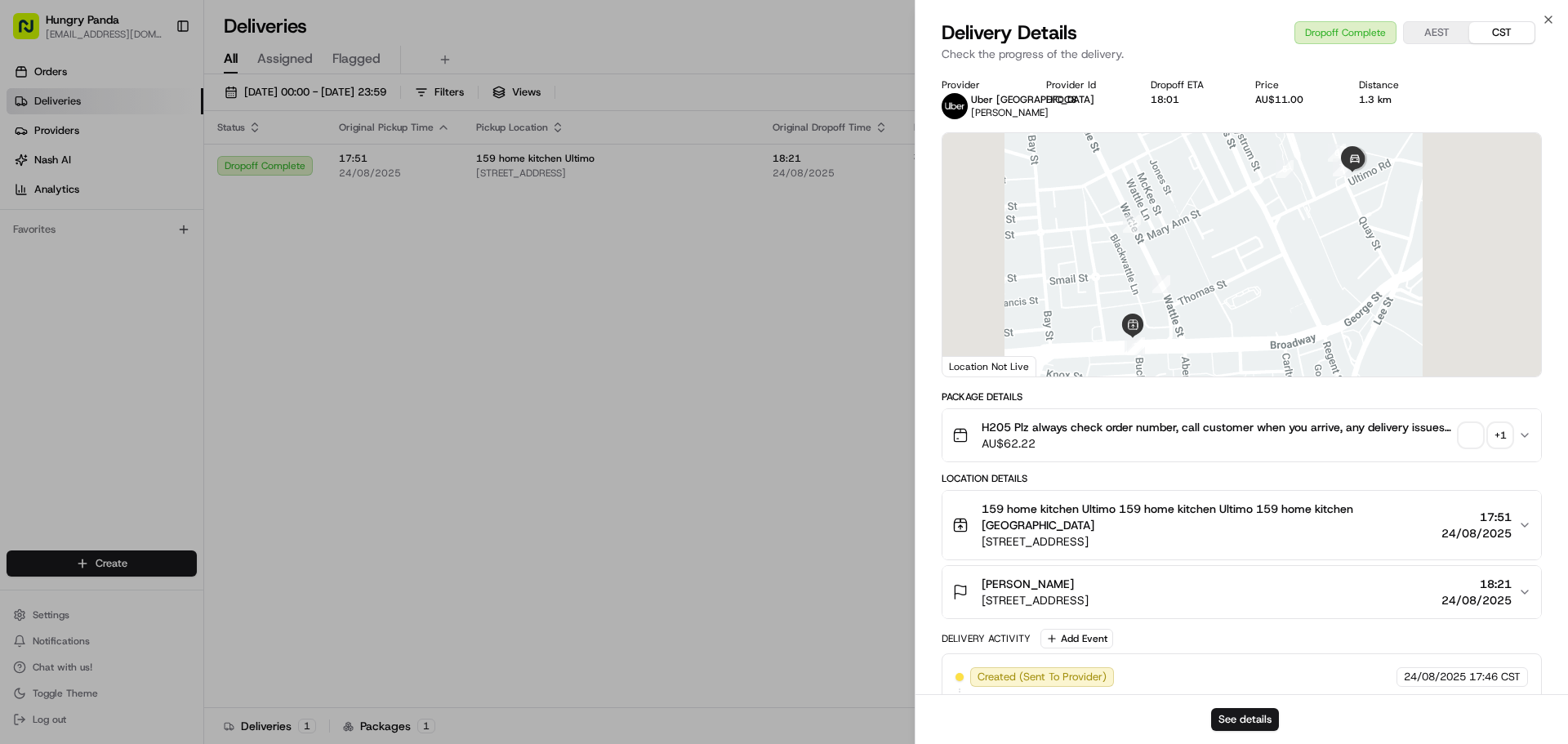
click at [1470, 434] on span "button" at bounding box center [1471, 435] width 23 height 23
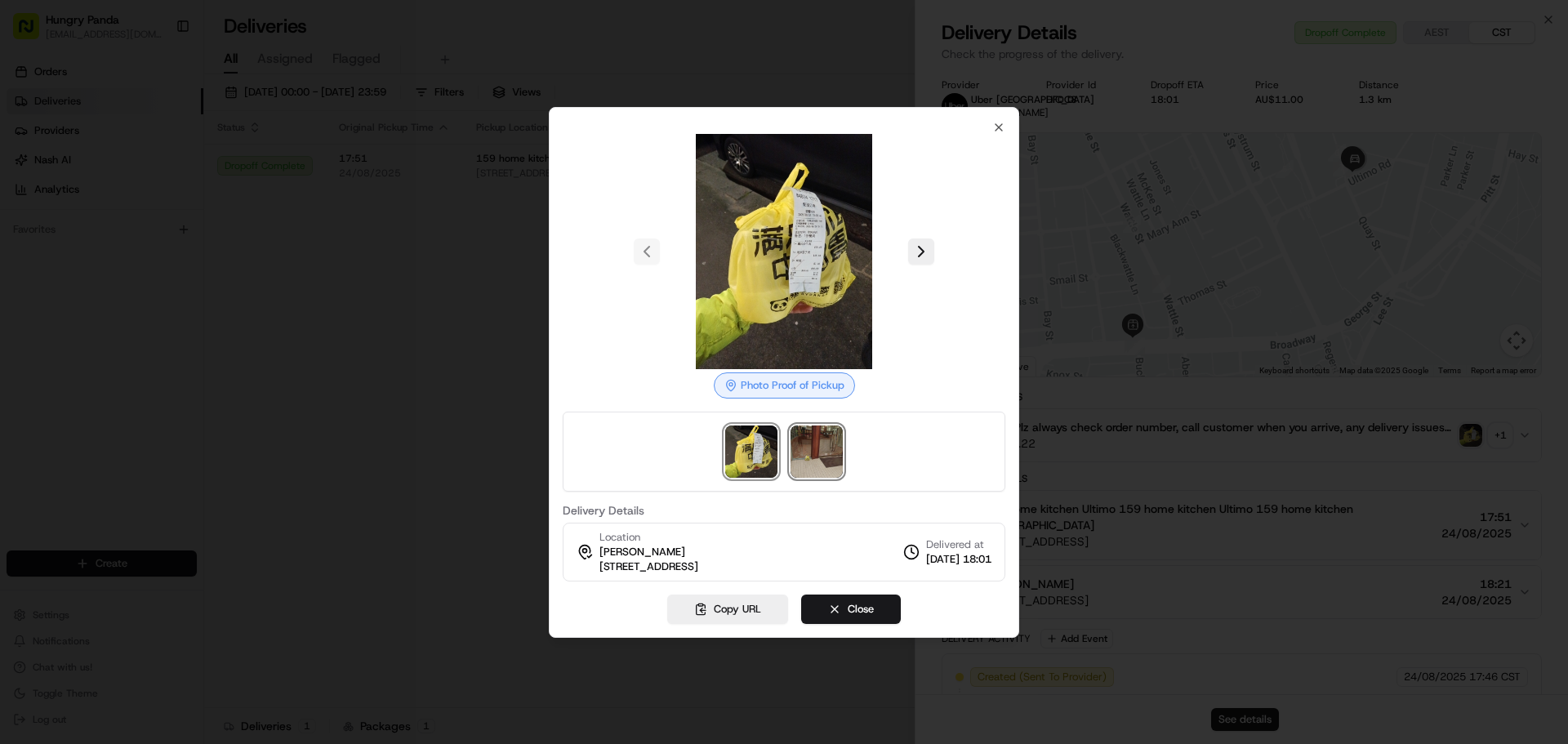
click at [812, 445] on img at bounding box center [816, 451] width 52 height 52
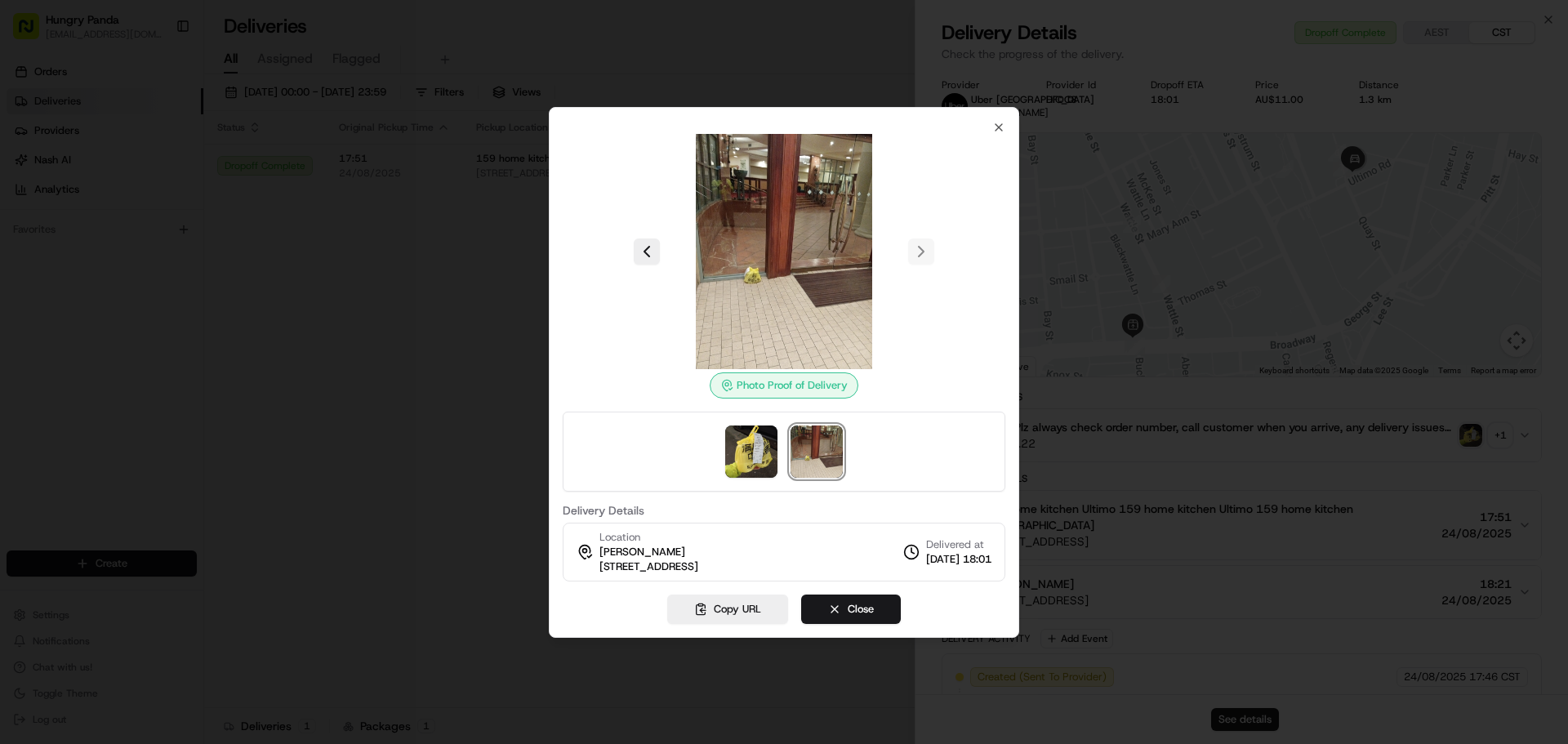
drag, startPoint x: 409, startPoint y: 210, endPoint x: 428, endPoint y: 227, distance: 25.5
click at [408, 210] on div at bounding box center [784, 372] width 1568 height 744
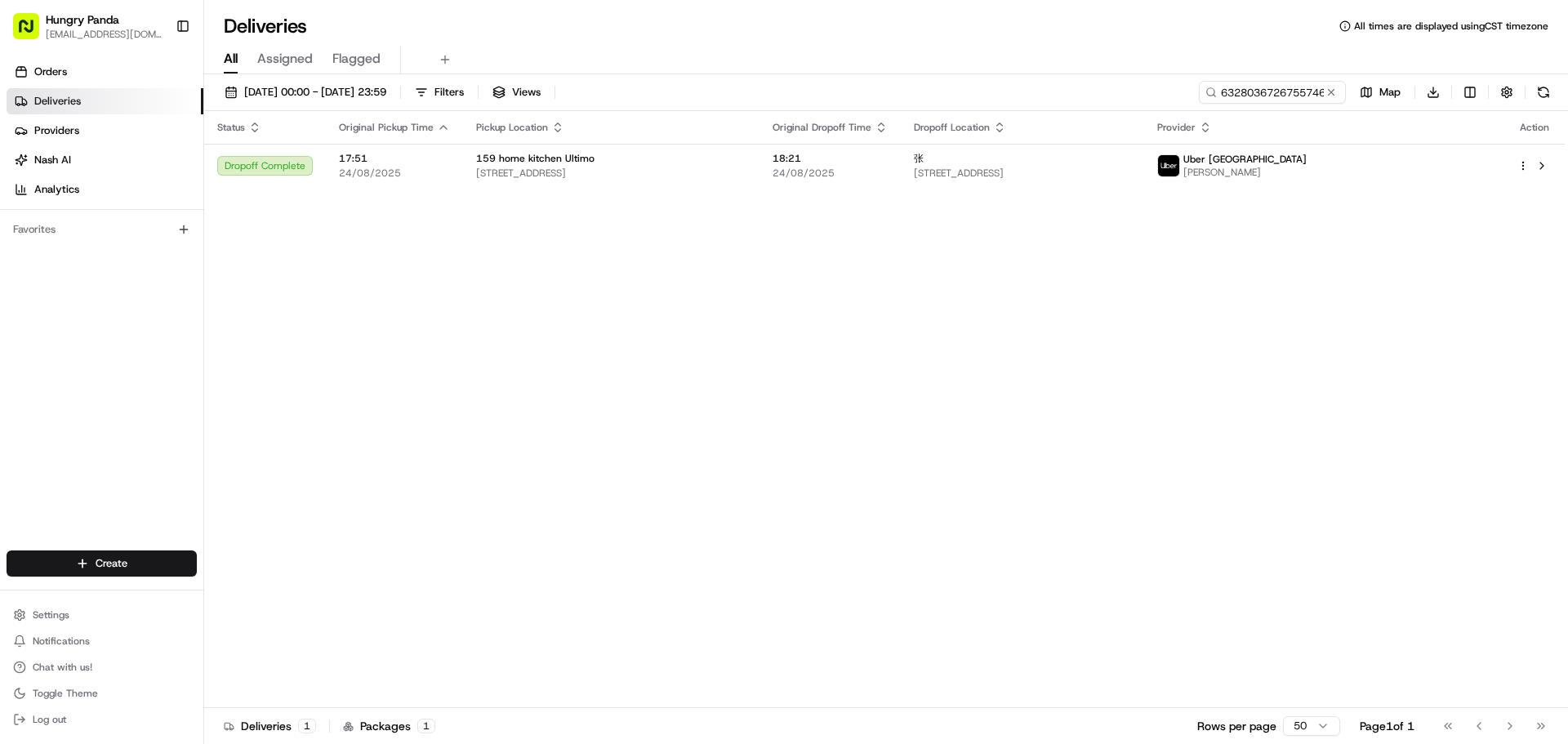
drag, startPoint x: 442, startPoint y: 387, endPoint x: 1318, endPoint y: 235, distance: 889.1
click at [445, 387] on div "Status Original Pickup Time Pickup Location Original Dropoff Time Dropoff Locat…" at bounding box center [884, 409] width 1360 height 597
click at [1330, 89] on button at bounding box center [1331, 91] width 16 height 16
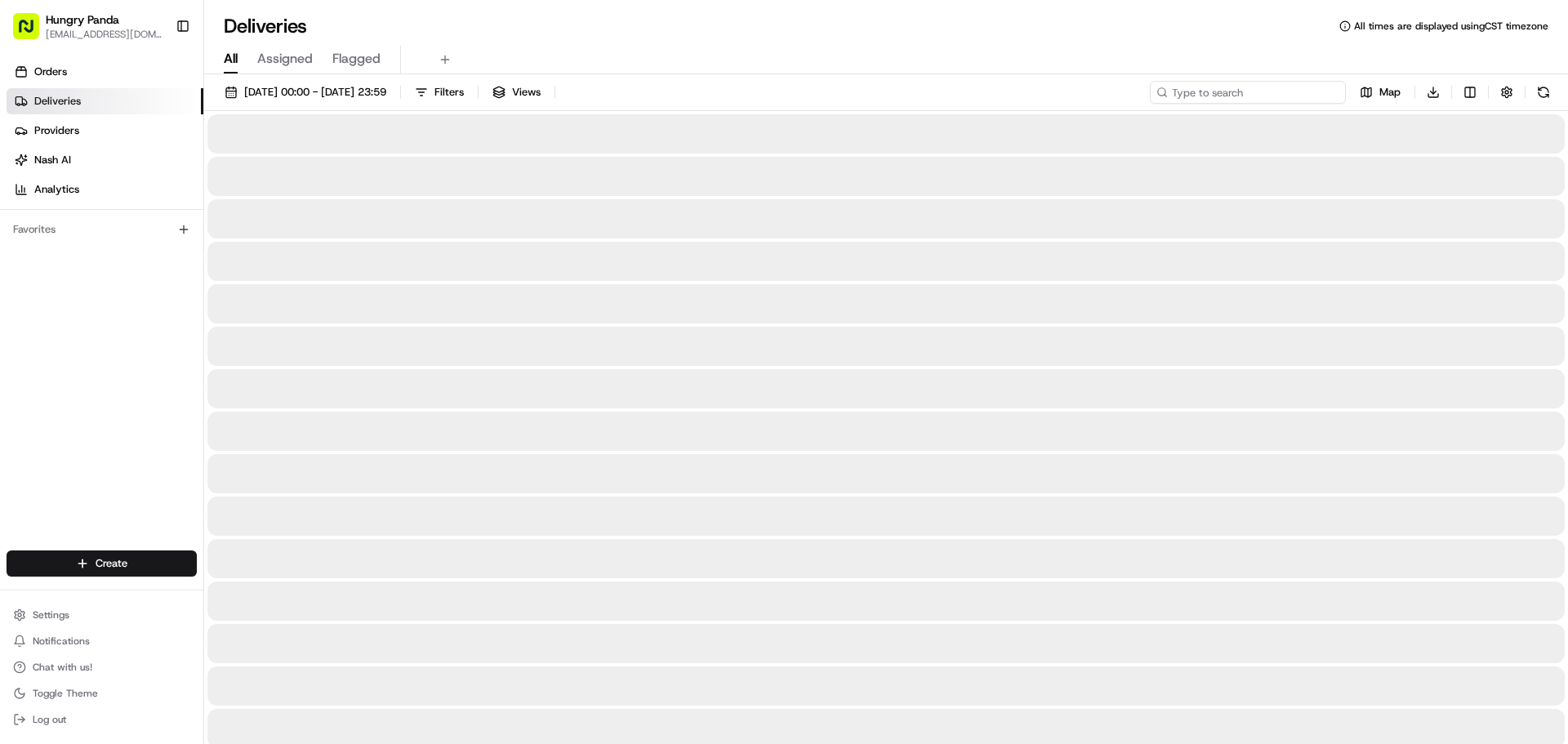
click at [1283, 93] on input at bounding box center [1248, 92] width 196 height 23
paste input "0729002136153737681343"
type input "0729002136153737681343"
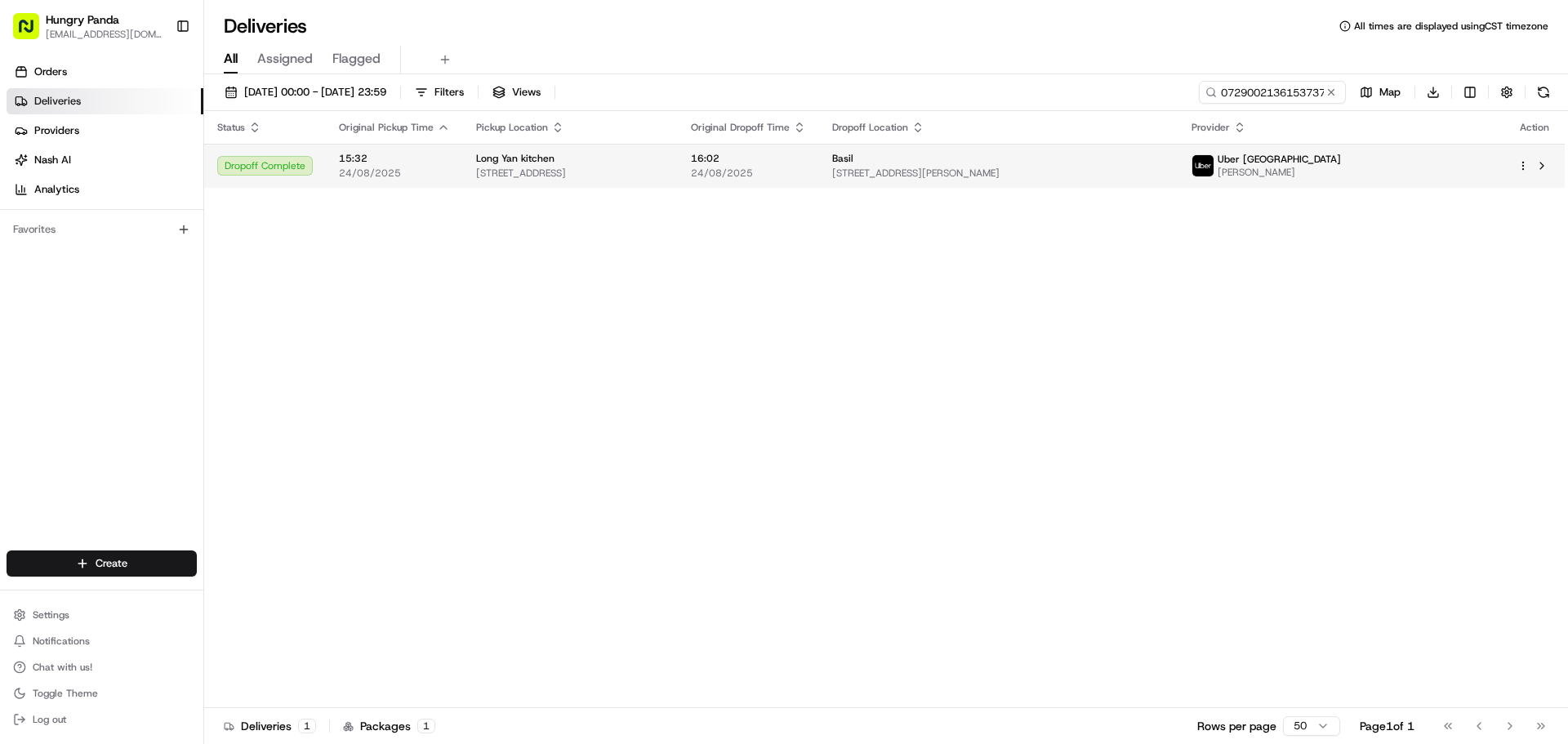
click at [1178, 159] on td "Basil [STREET_ADDRESS][PERSON_NAME]" at bounding box center [998, 165] width 359 height 44
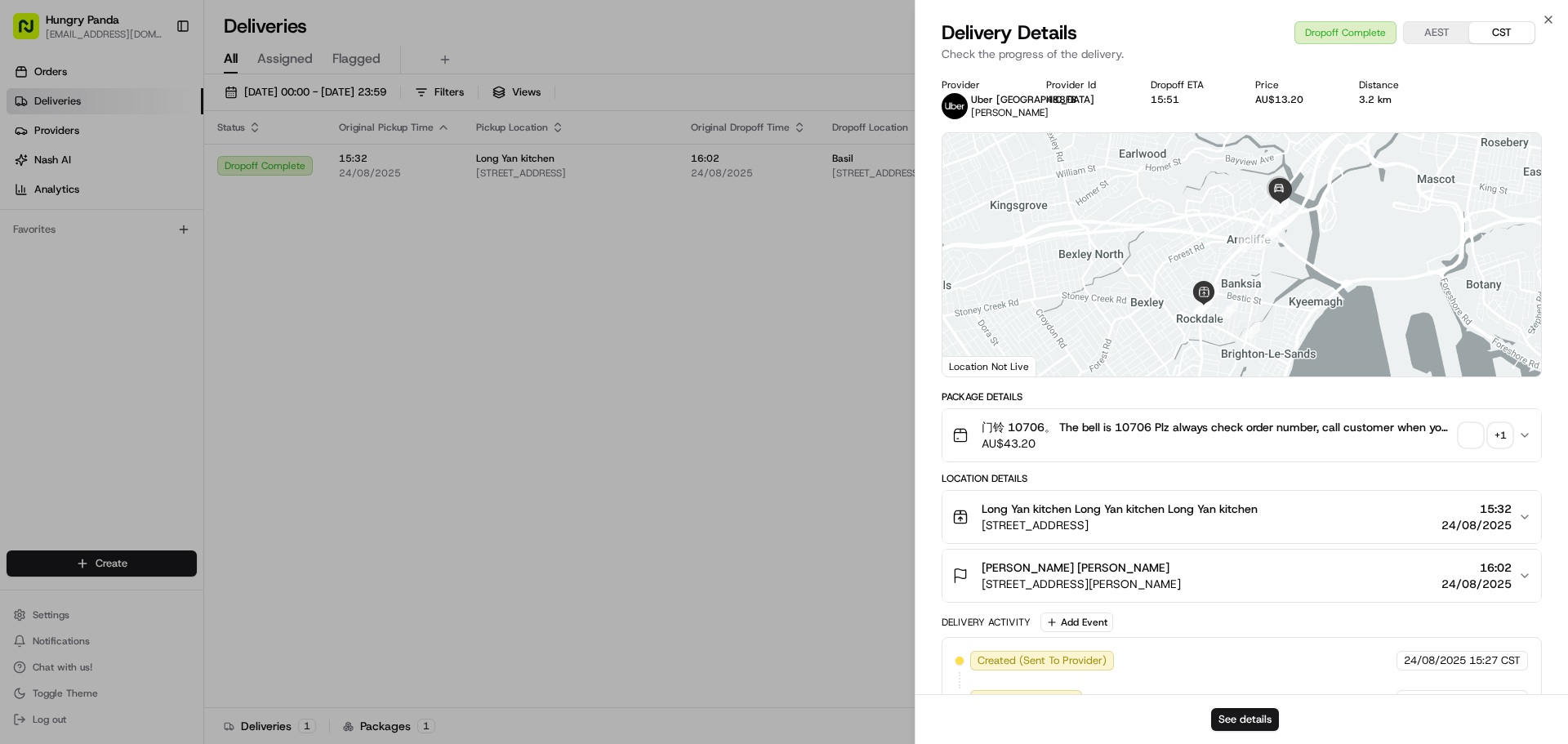
click at [1471, 442] on span "button" at bounding box center [1471, 435] width 23 height 23
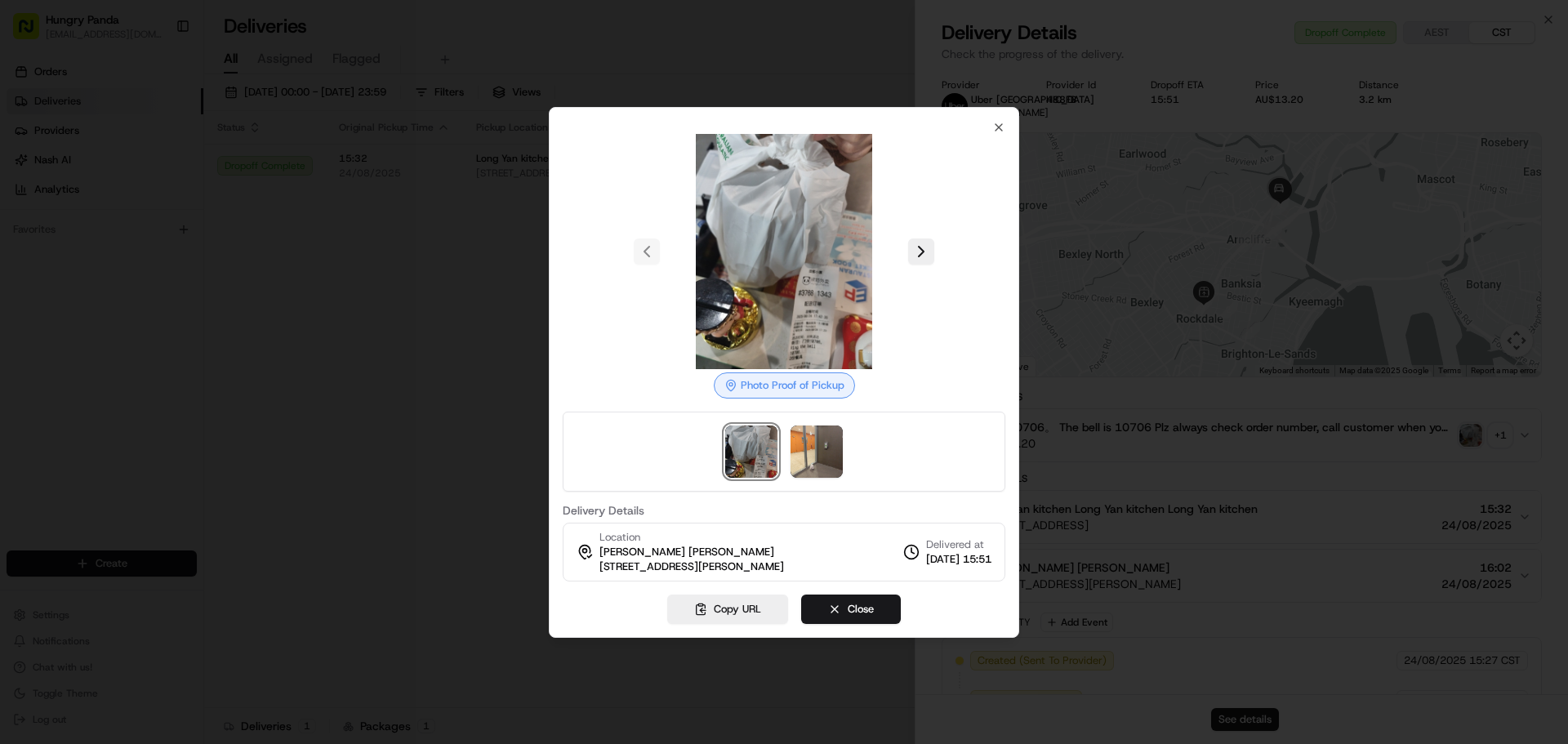
click at [753, 454] on img at bounding box center [751, 451] width 52 height 52
click at [805, 457] on img at bounding box center [816, 451] width 52 height 52
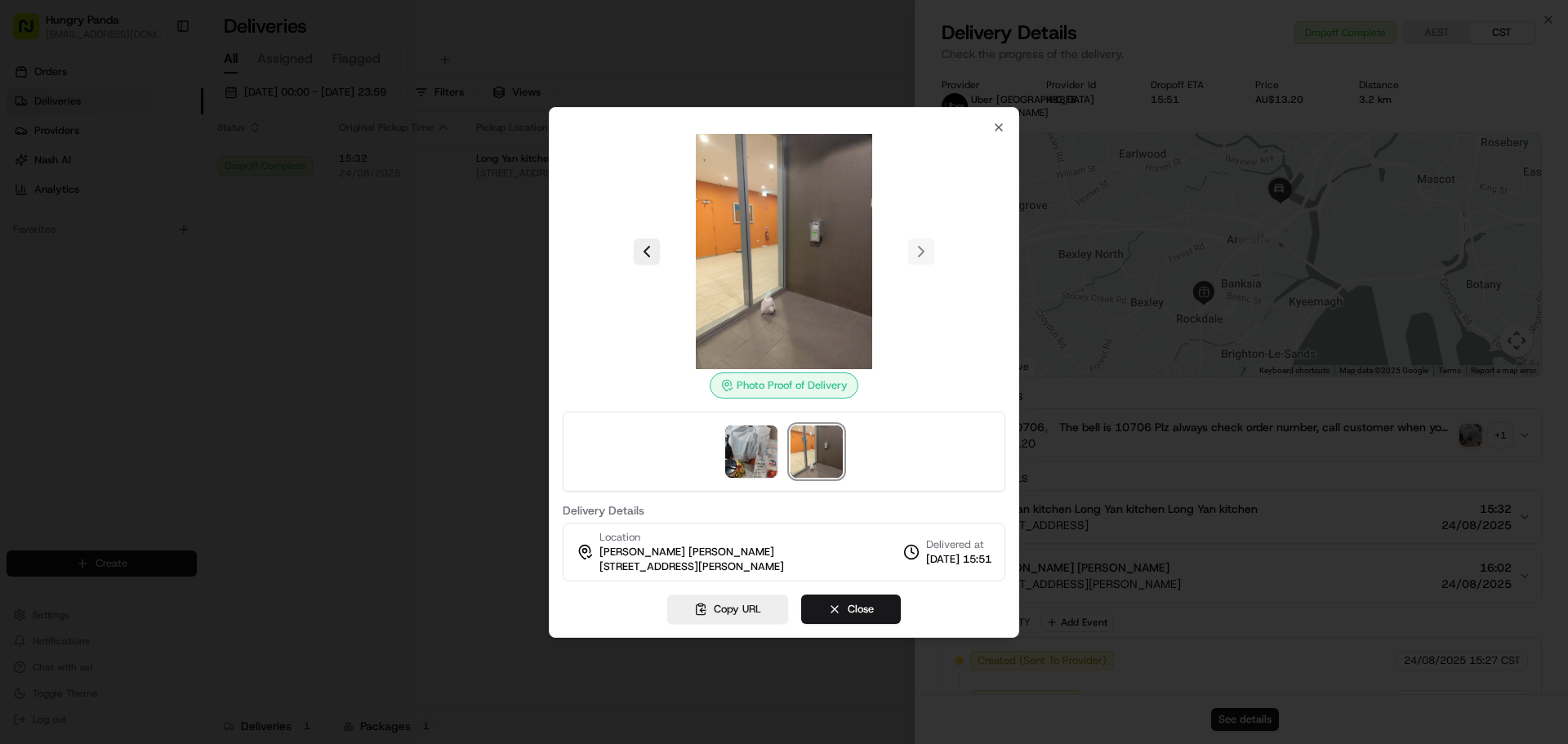
click at [230, 243] on div at bounding box center [784, 372] width 1568 height 744
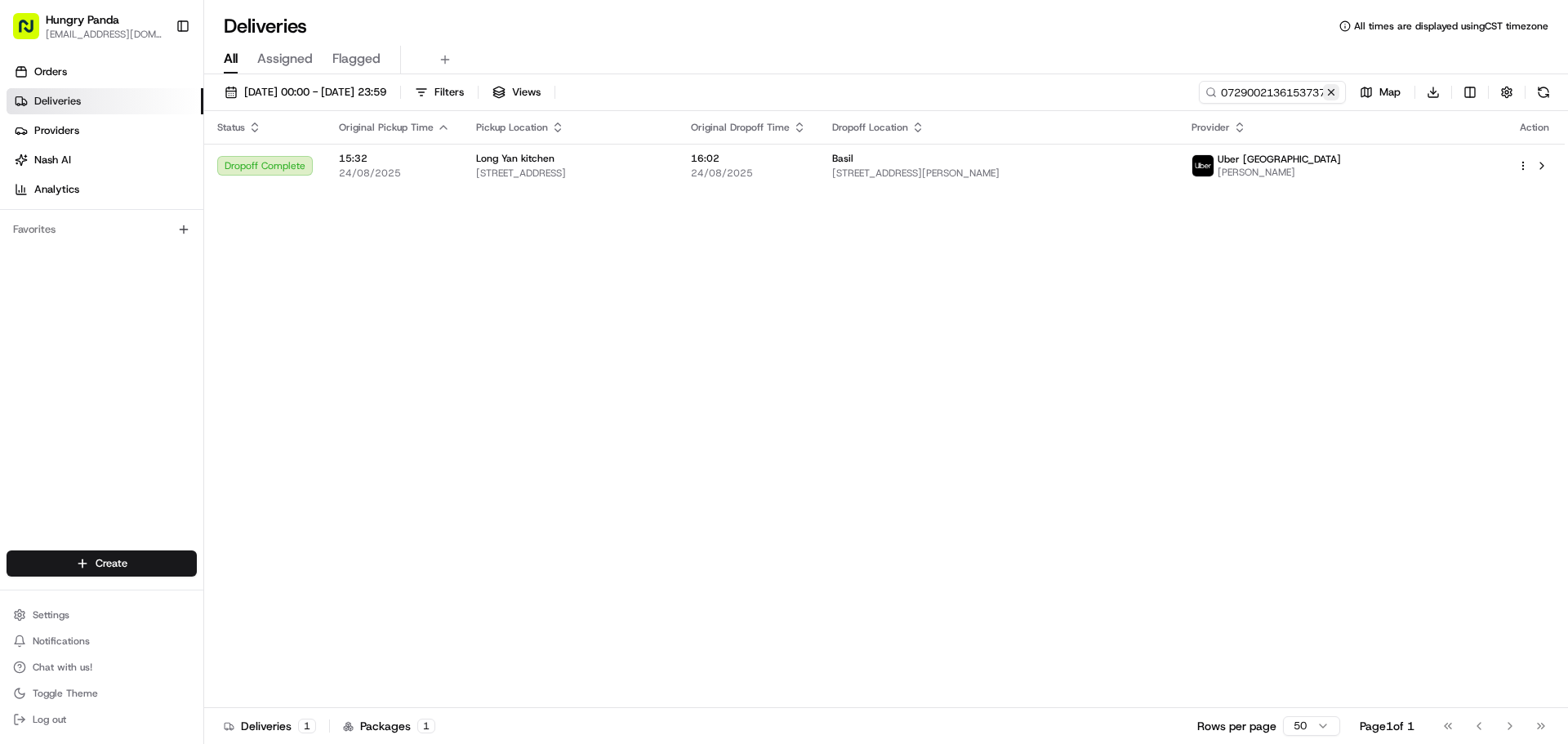
click at [1329, 94] on button at bounding box center [1331, 91] width 16 height 16
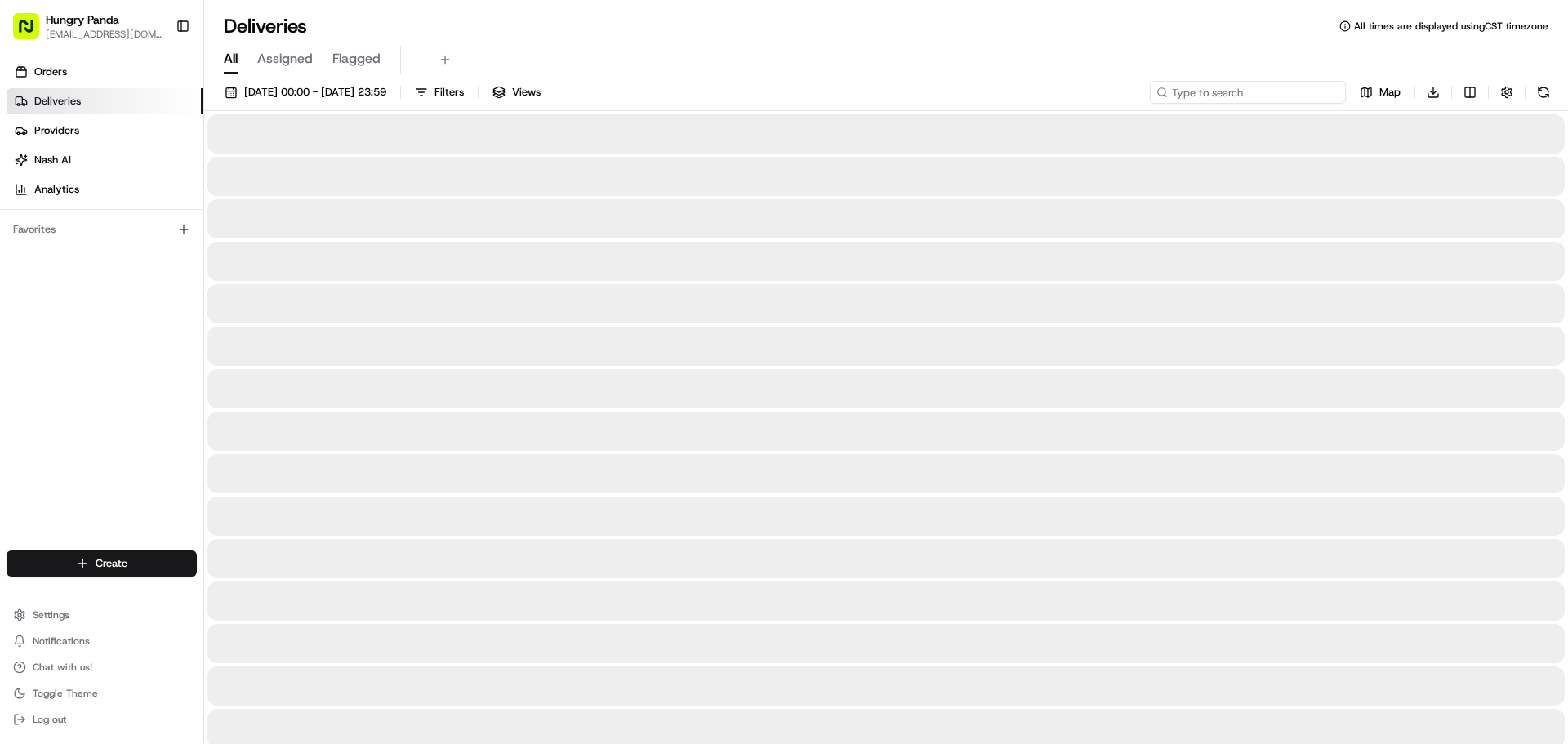
click at [1284, 94] on input at bounding box center [1248, 92] width 196 height 23
paste input "8124009716453763791443"
type input "8124009716453763791443"
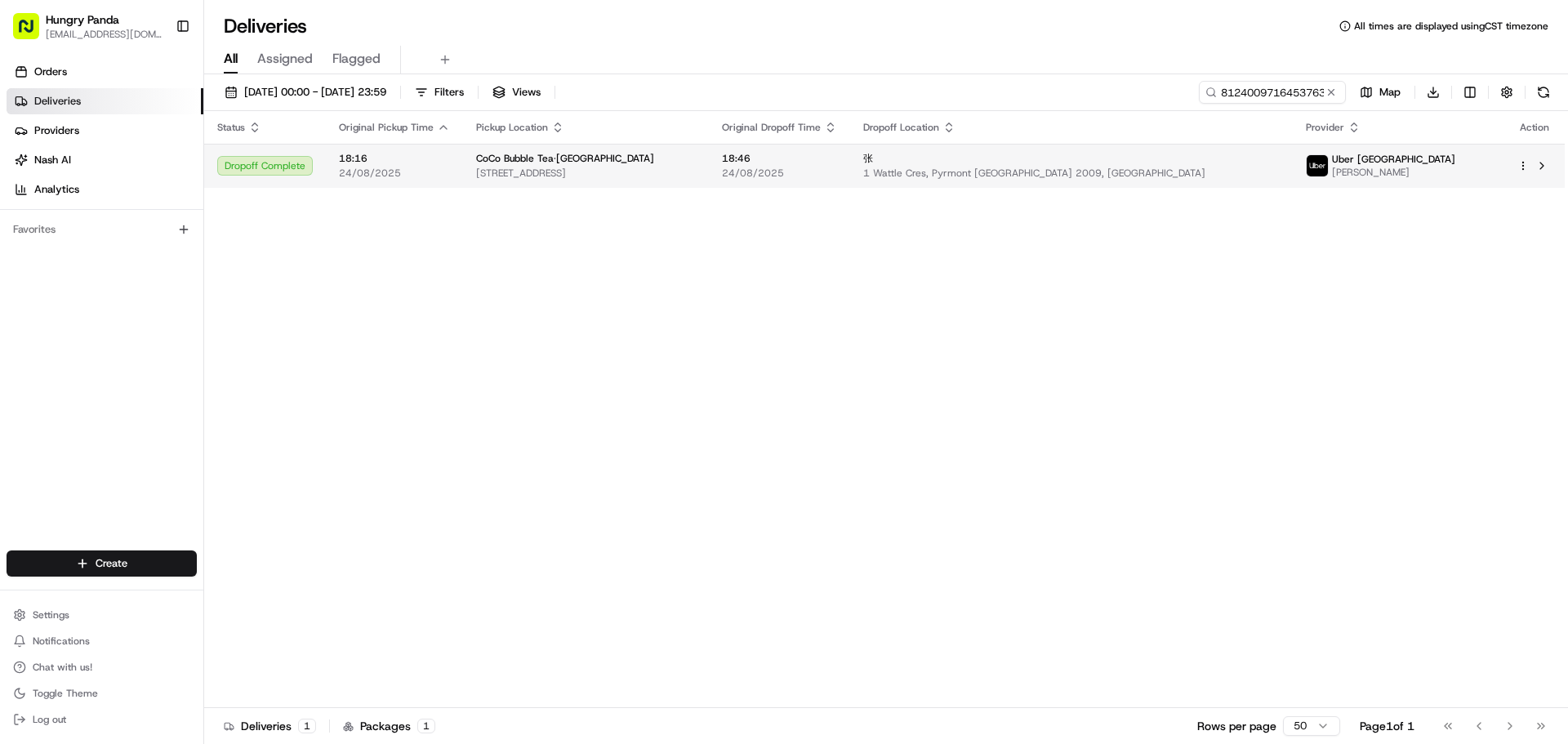
click at [1192, 161] on div "张" at bounding box center [1072, 158] width 417 height 13
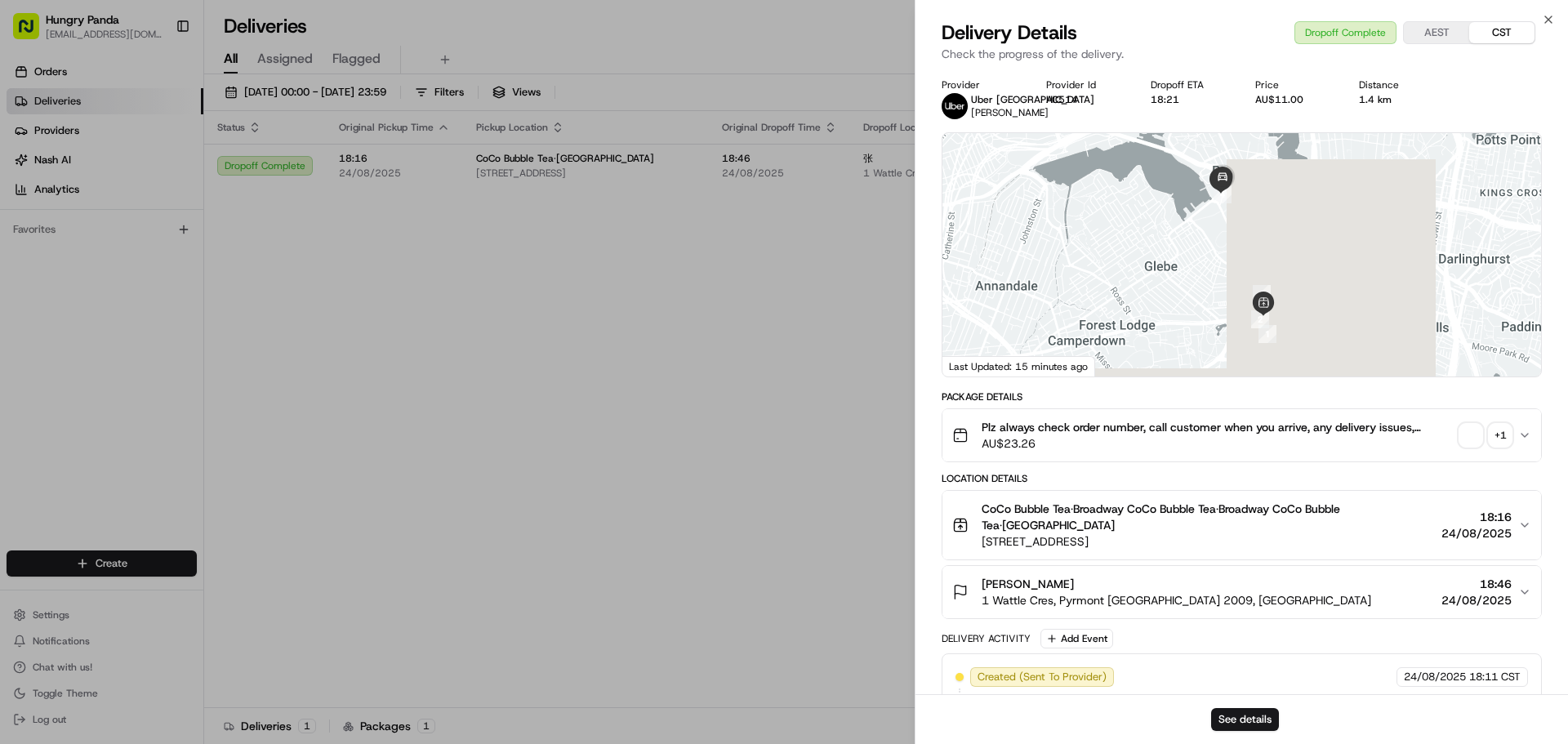
click at [1466, 447] on span "button" at bounding box center [1471, 435] width 23 height 23
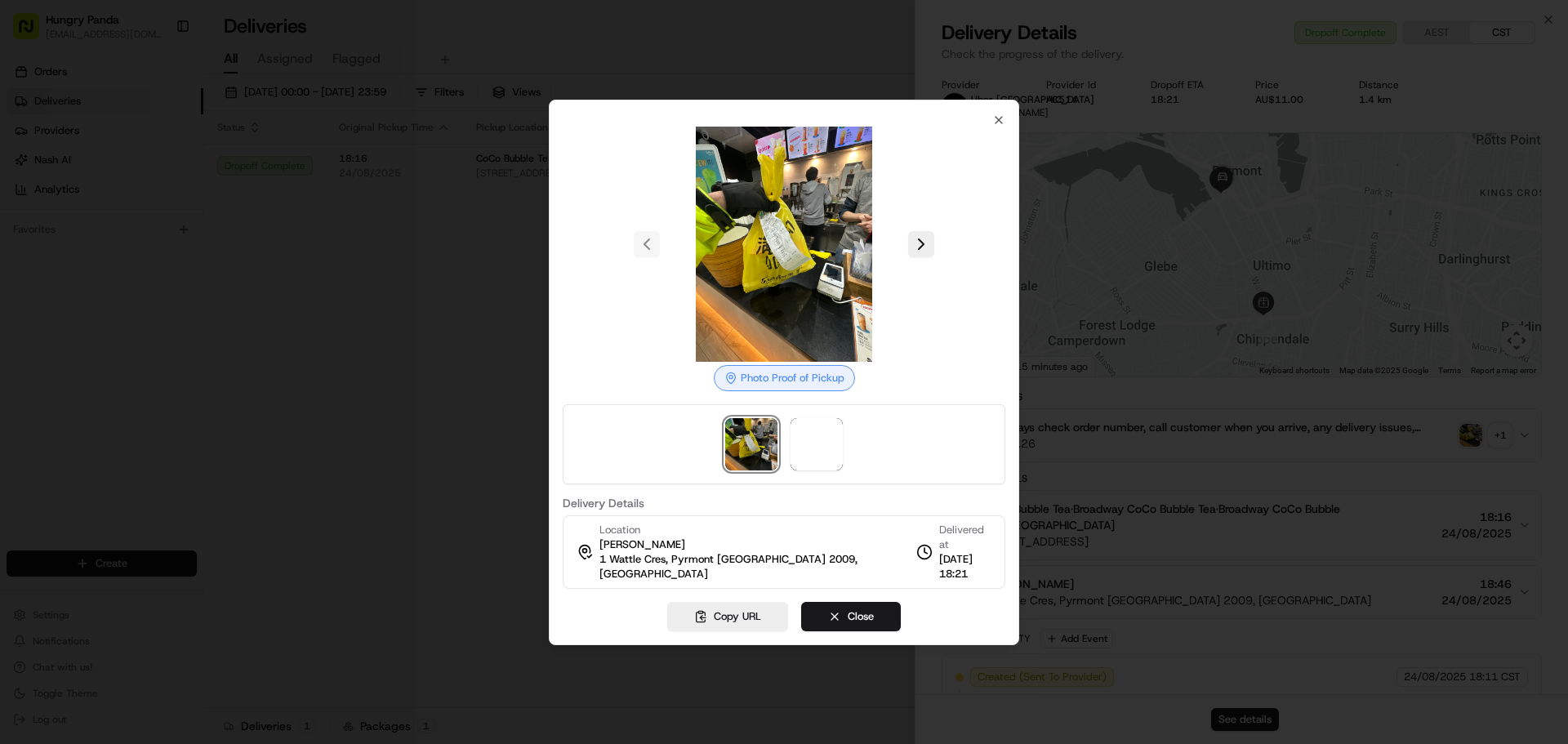
click at [732, 455] on img at bounding box center [751, 443] width 52 height 52
click at [828, 456] on span at bounding box center [816, 443] width 52 height 52
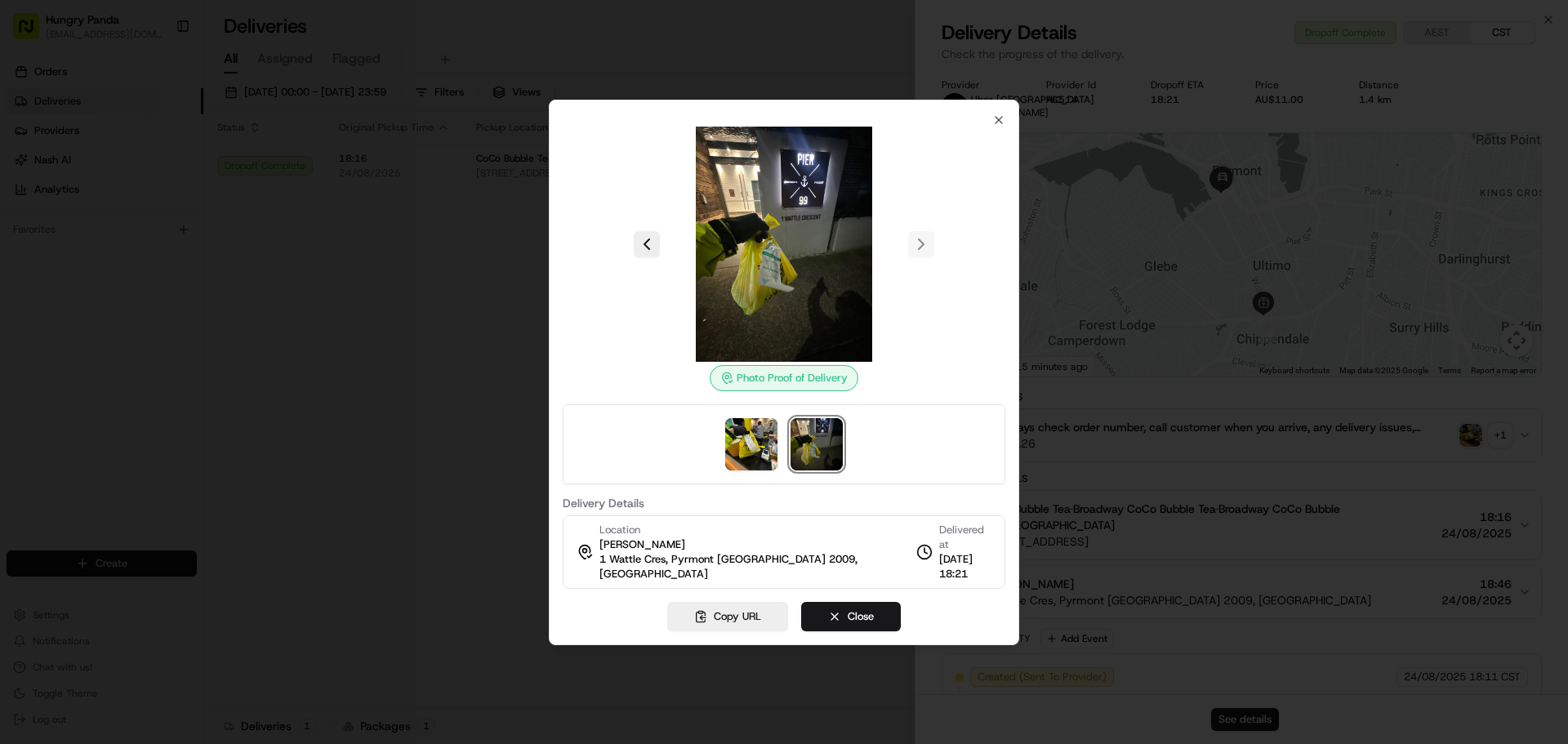
click at [362, 328] on div at bounding box center [784, 372] width 1568 height 744
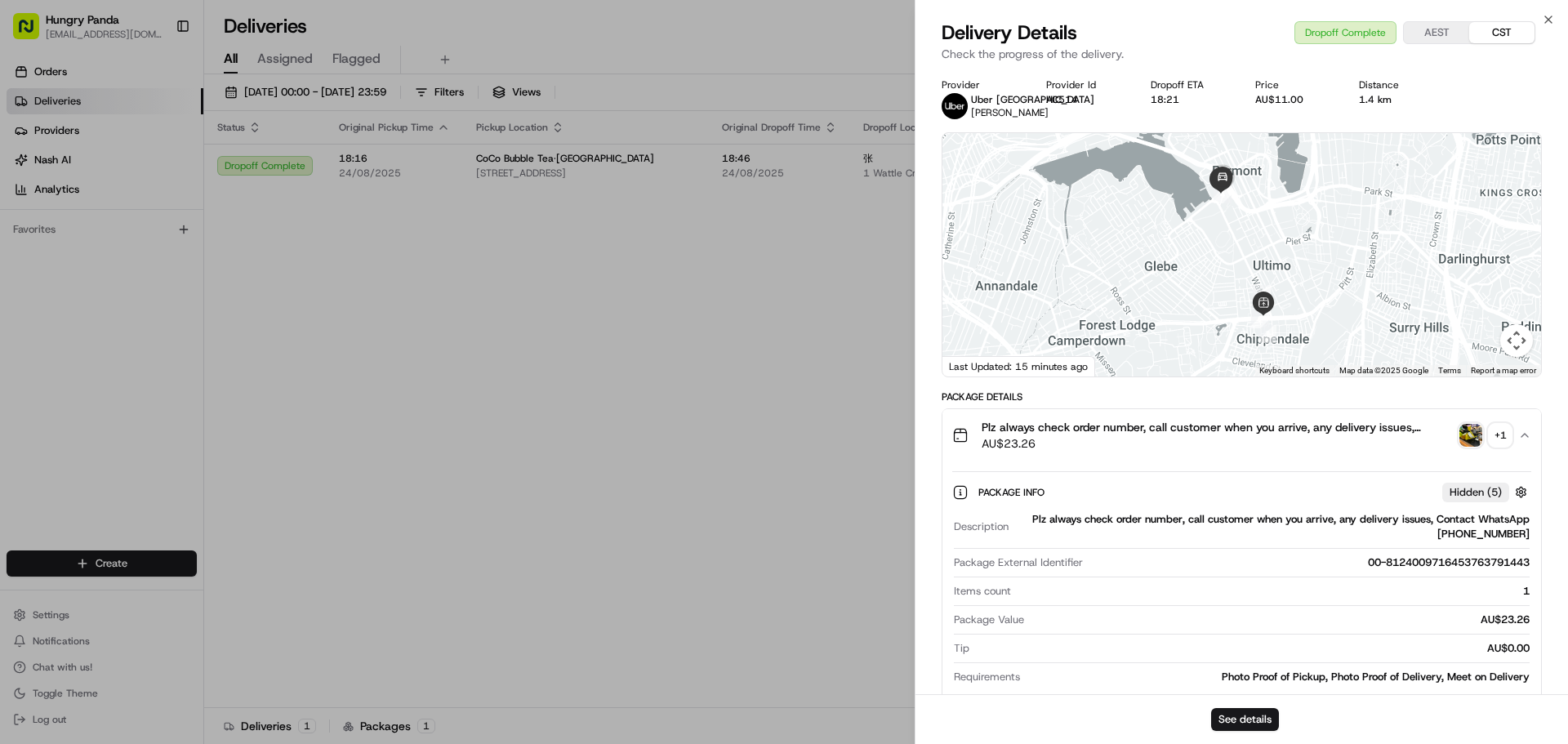
drag, startPoint x: 415, startPoint y: 323, endPoint x: 1103, endPoint y: 187, distance: 701.3
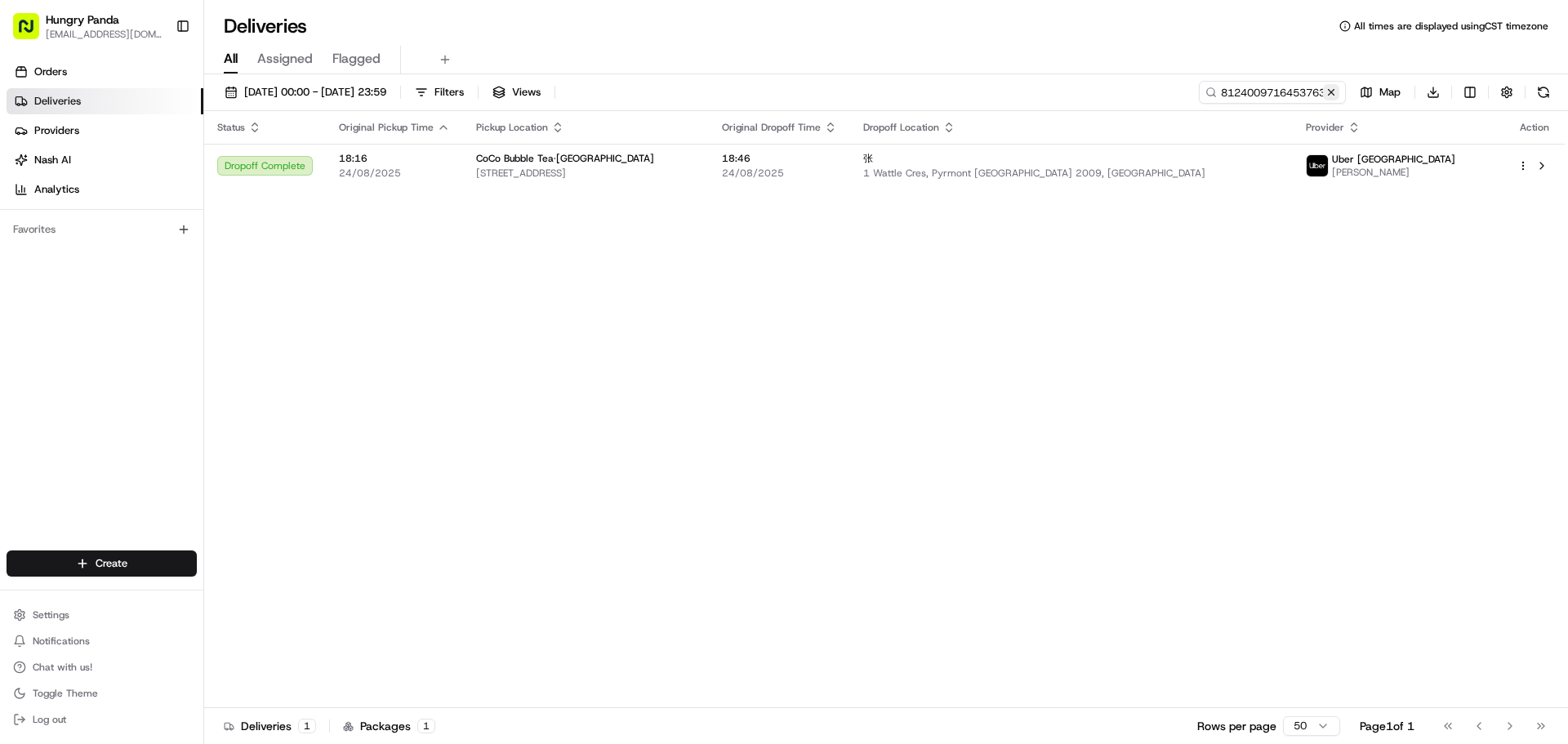
click at [1333, 87] on button at bounding box center [1331, 91] width 16 height 16
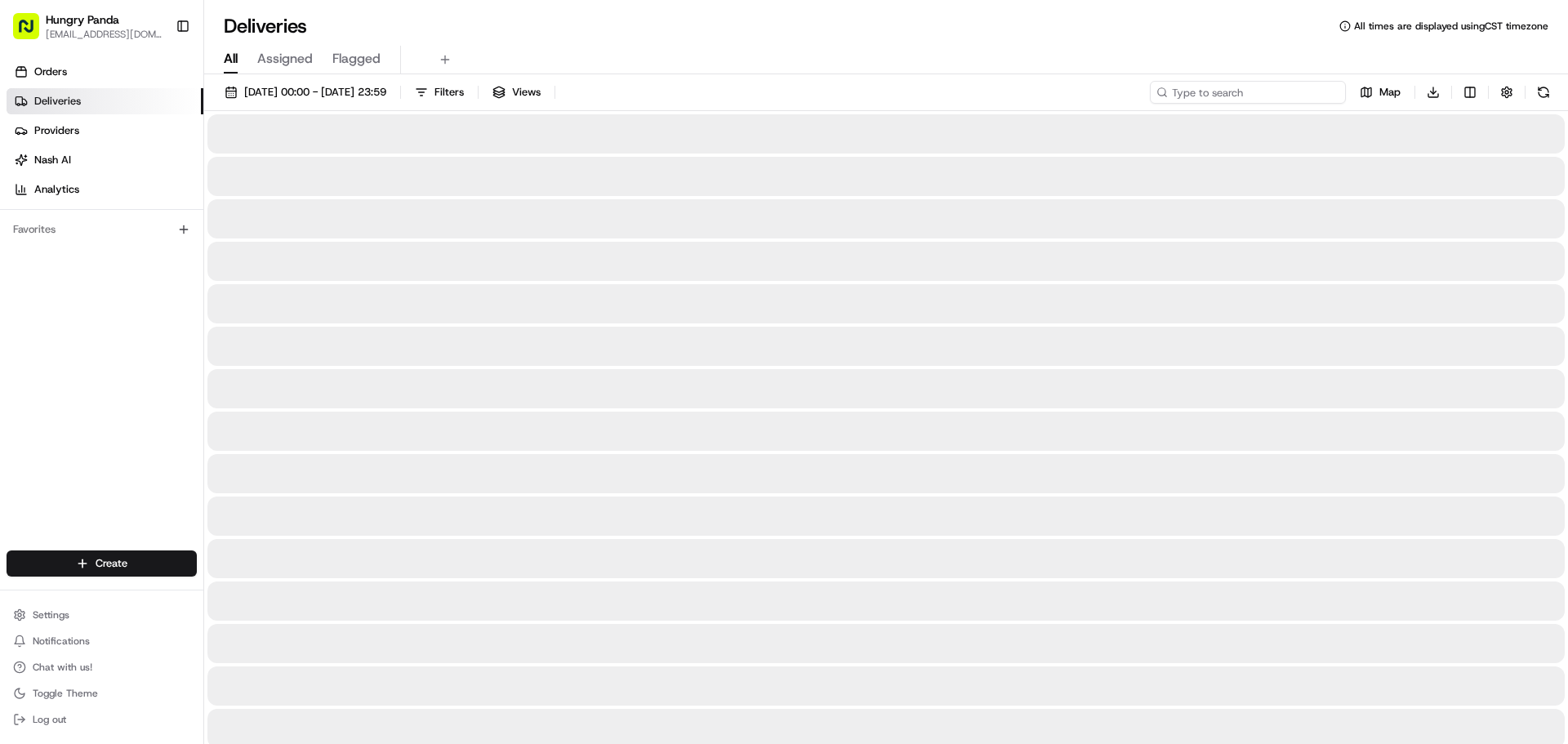
click at [1309, 94] on input at bounding box center [1248, 92] width 196 height 23
paste input "971408008605270839579"
type input "971408008605270839579"
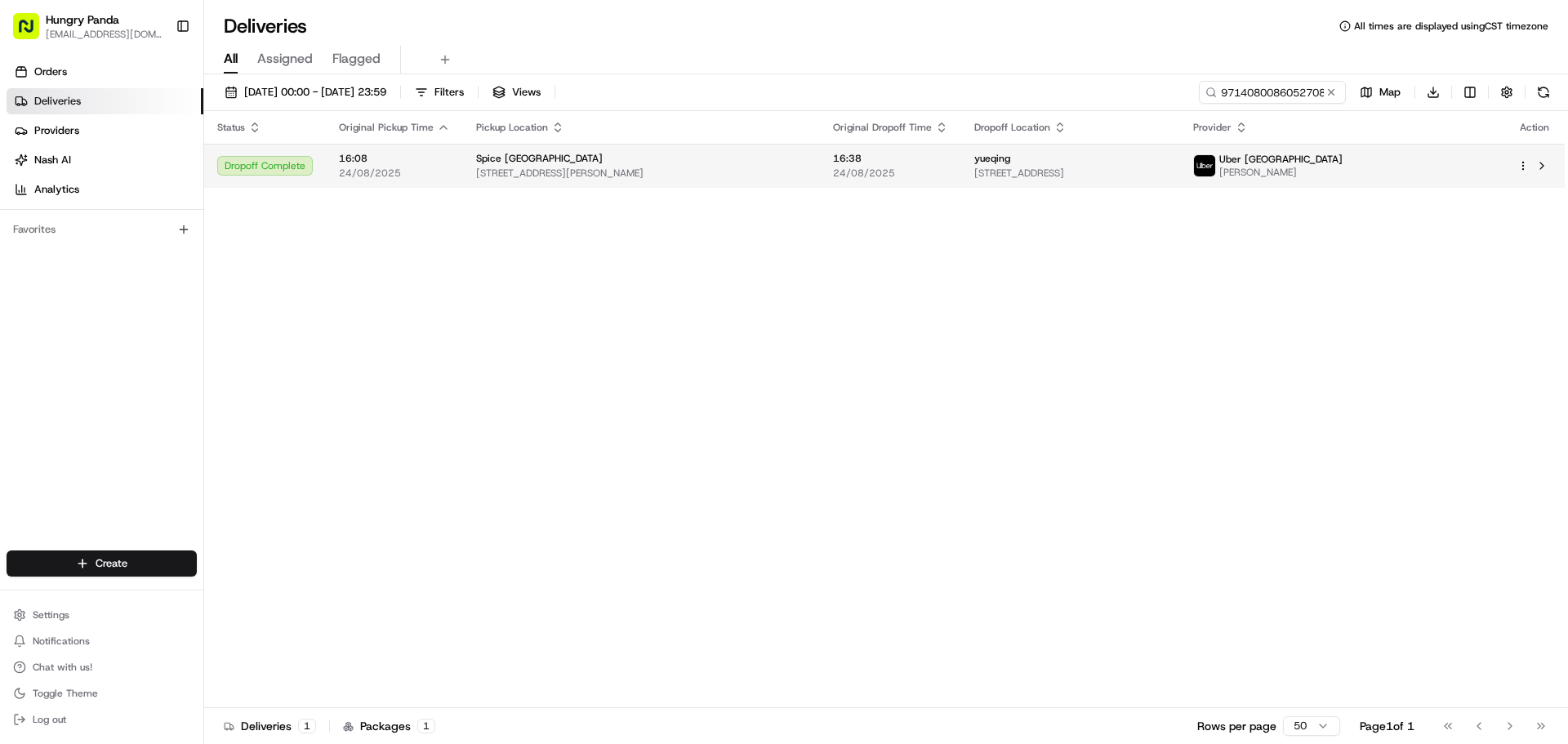
click at [1149, 170] on span "[STREET_ADDRESS]" at bounding box center [1071, 174] width 192 height 13
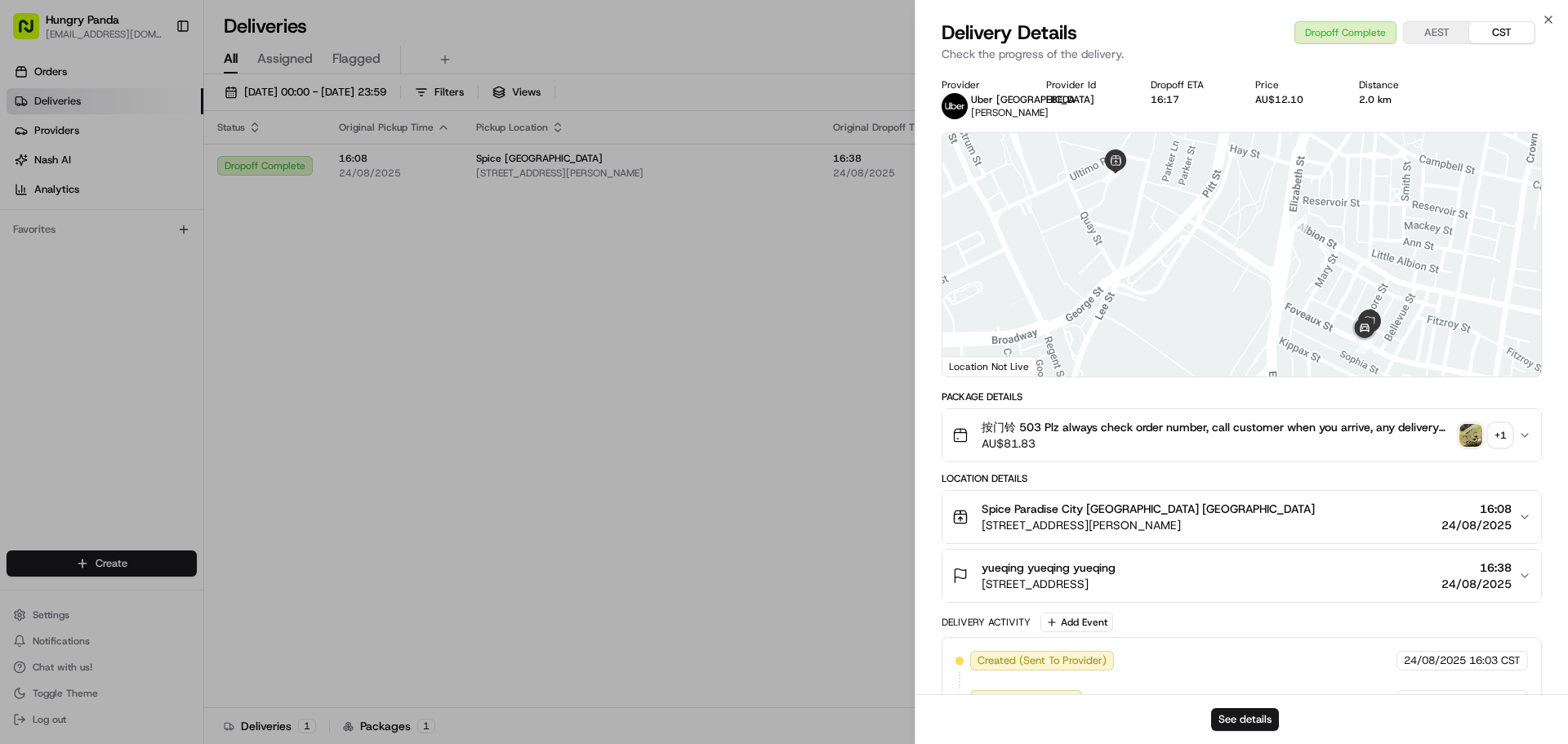
click at [1473, 434] on img "button" at bounding box center [1471, 435] width 23 height 23
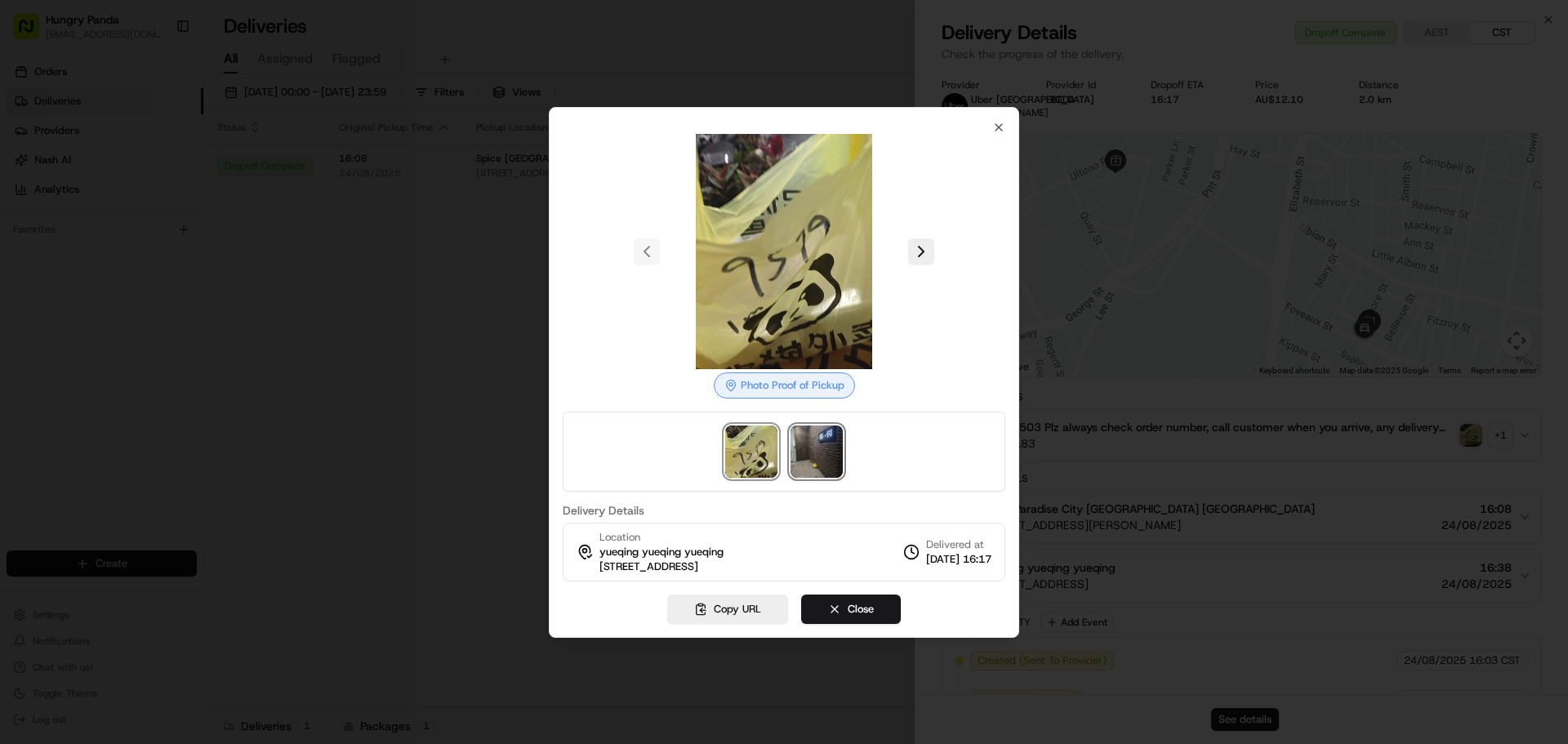
click at [819, 451] on img at bounding box center [816, 451] width 52 height 52
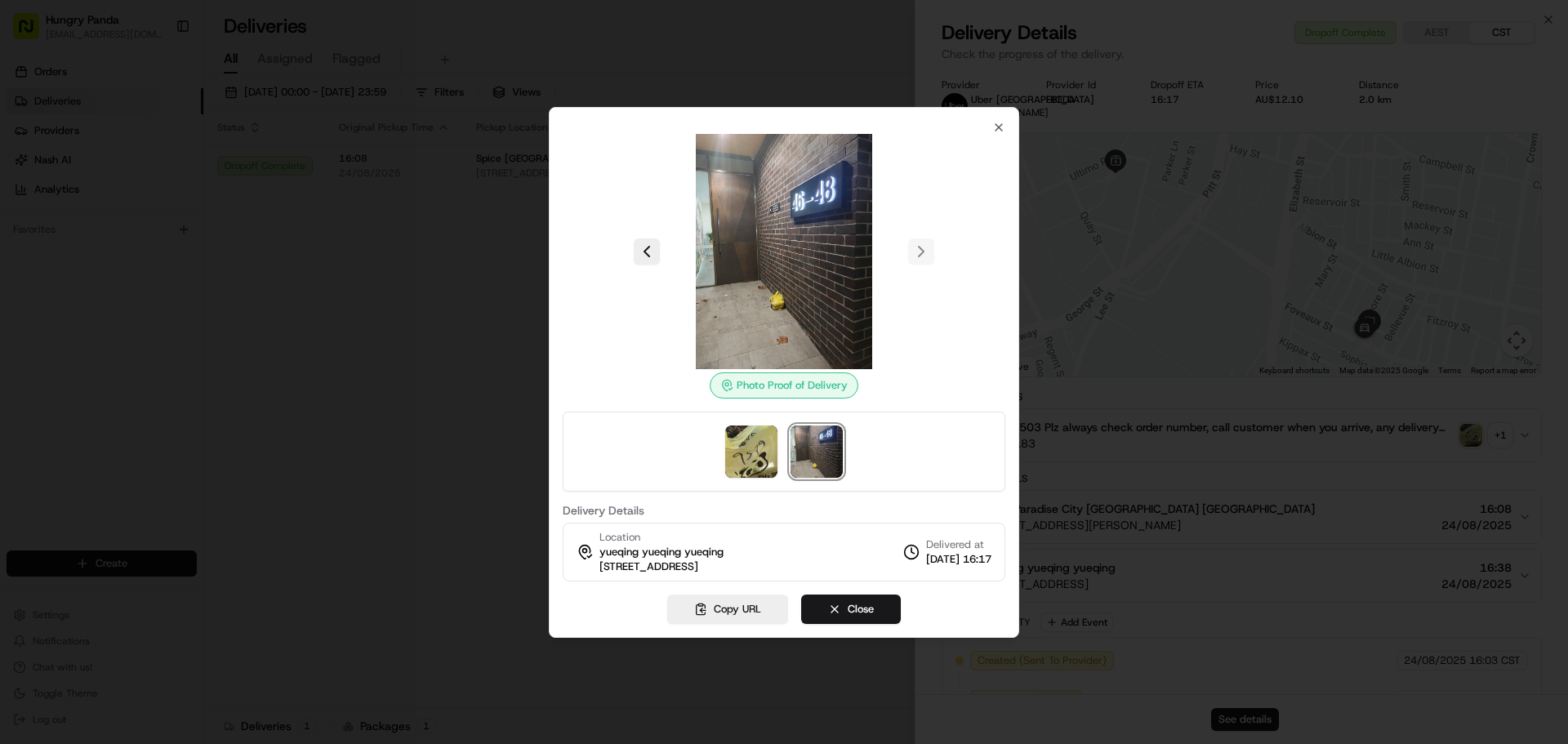
click at [499, 291] on div at bounding box center [784, 372] width 1568 height 744
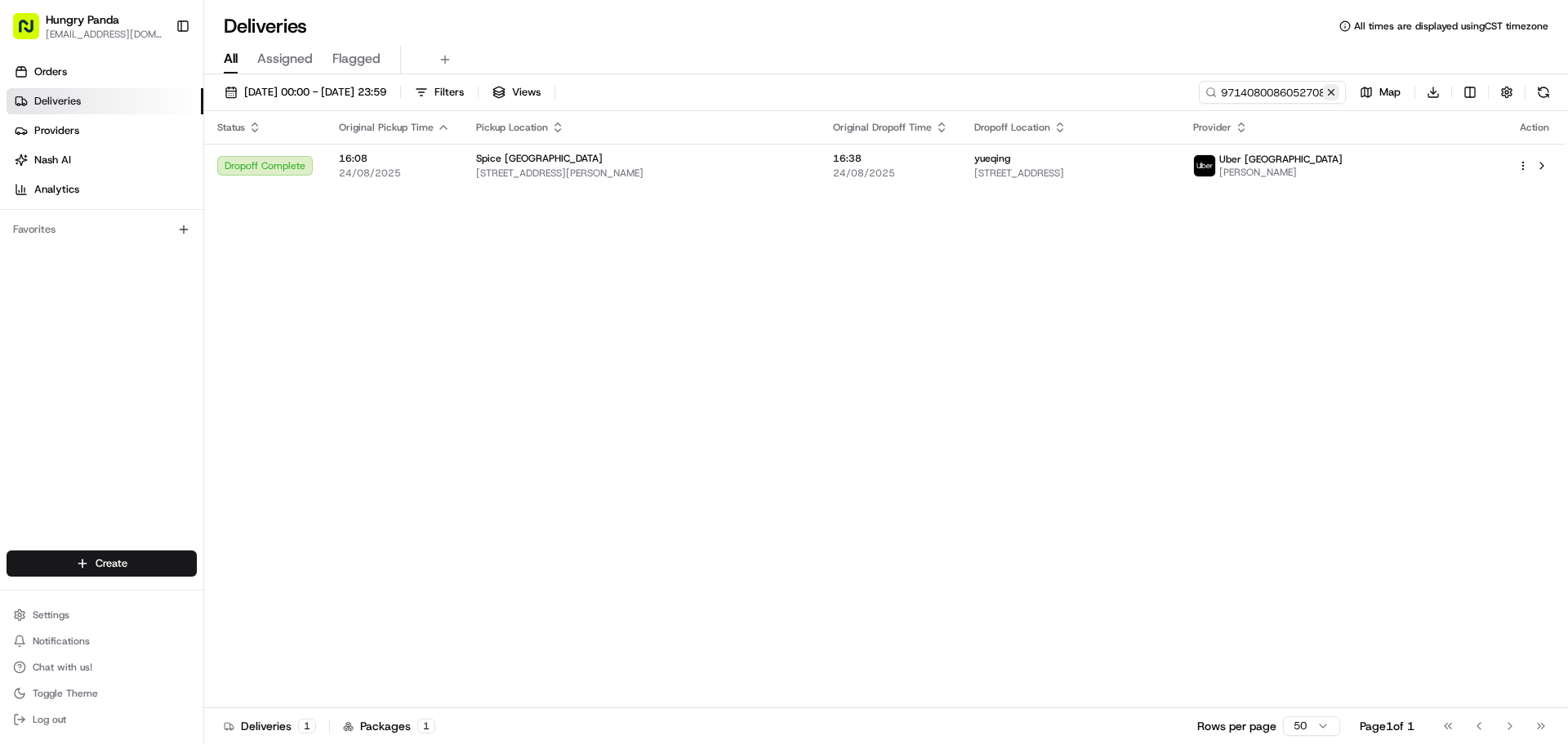
click at [1331, 94] on button at bounding box center [1331, 91] width 16 height 16
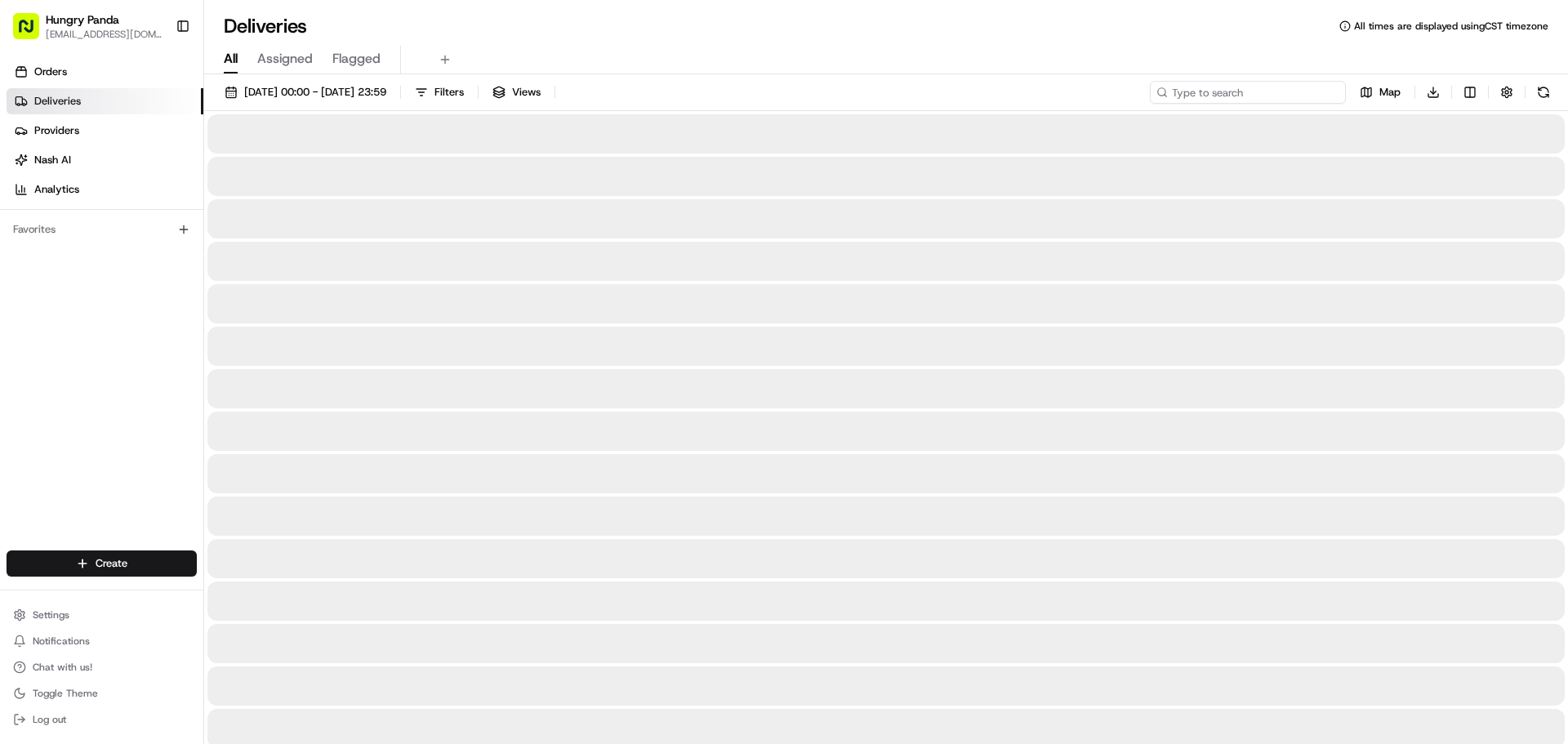
click at [1312, 92] on input at bounding box center [1248, 92] width 196 height 23
paste input "902604535695974834825"
type input "902604535695974834825"
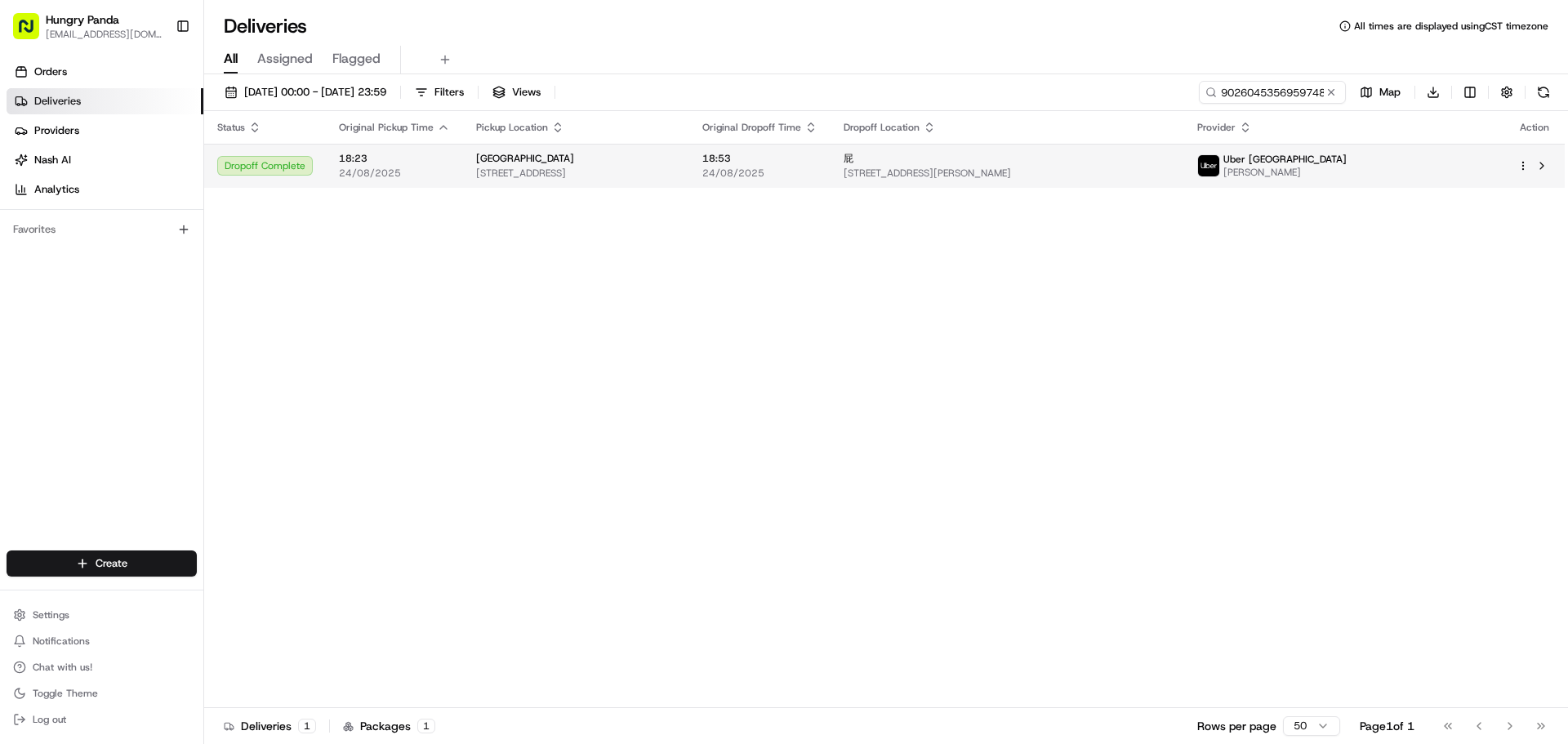
click at [818, 167] on span "24/08/2025" at bounding box center [760, 174] width 115 height 13
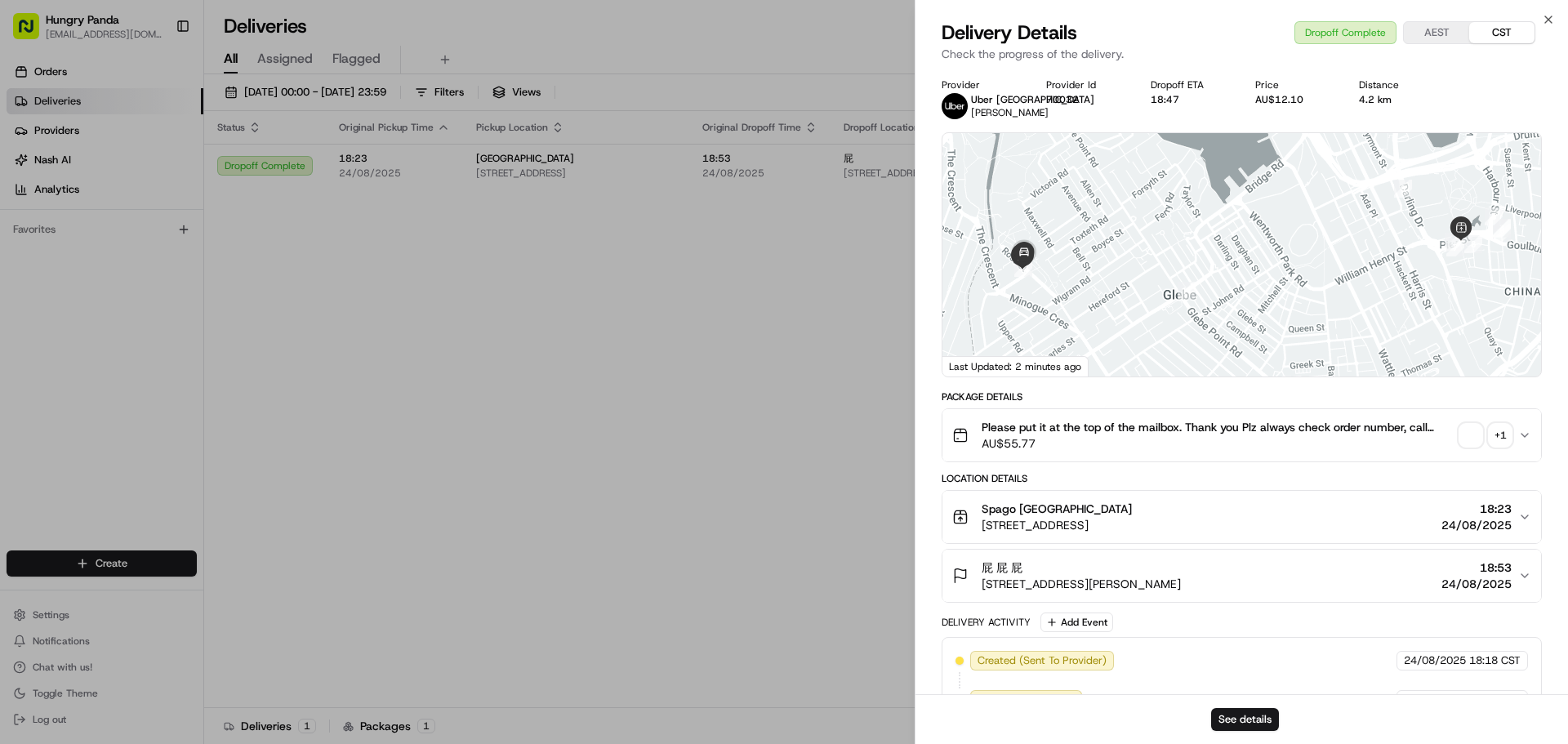
click at [1475, 438] on span "button" at bounding box center [1471, 435] width 23 height 23
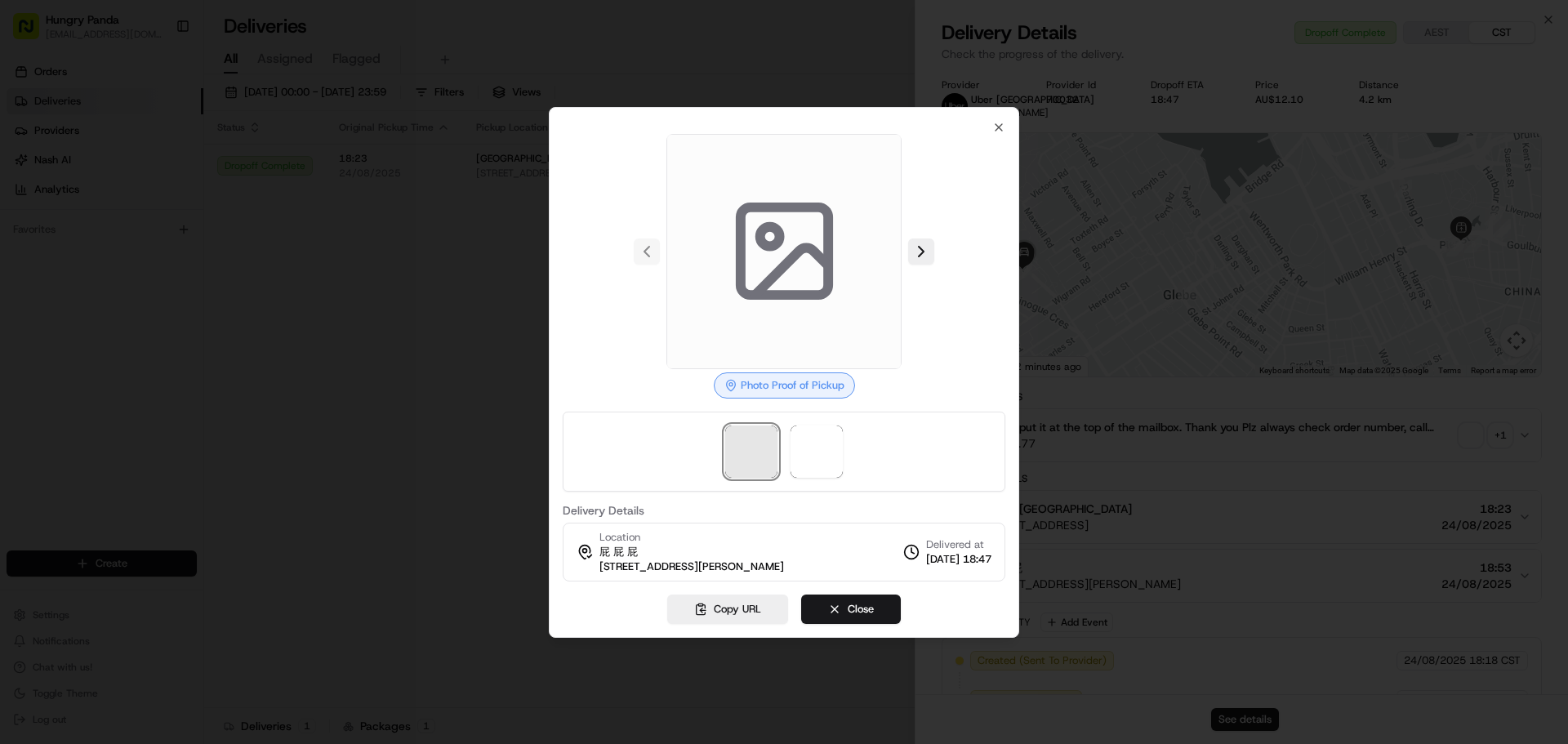
drag, startPoint x: 767, startPoint y: 438, endPoint x: 776, endPoint y: 437, distance: 9.1
click at [769, 437] on span at bounding box center [751, 451] width 52 height 52
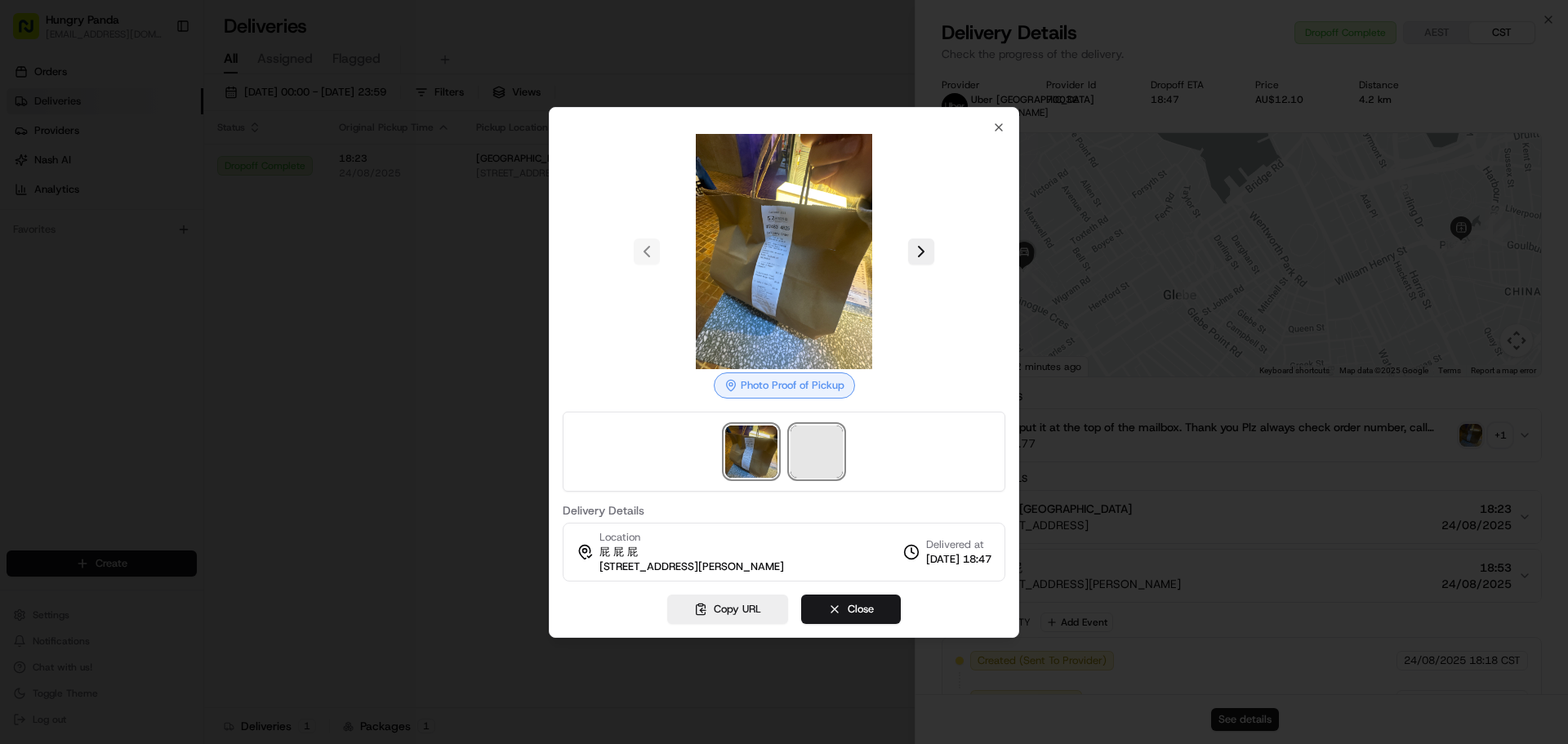
click at [828, 448] on span at bounding box center [816, 451] width 52 height 52
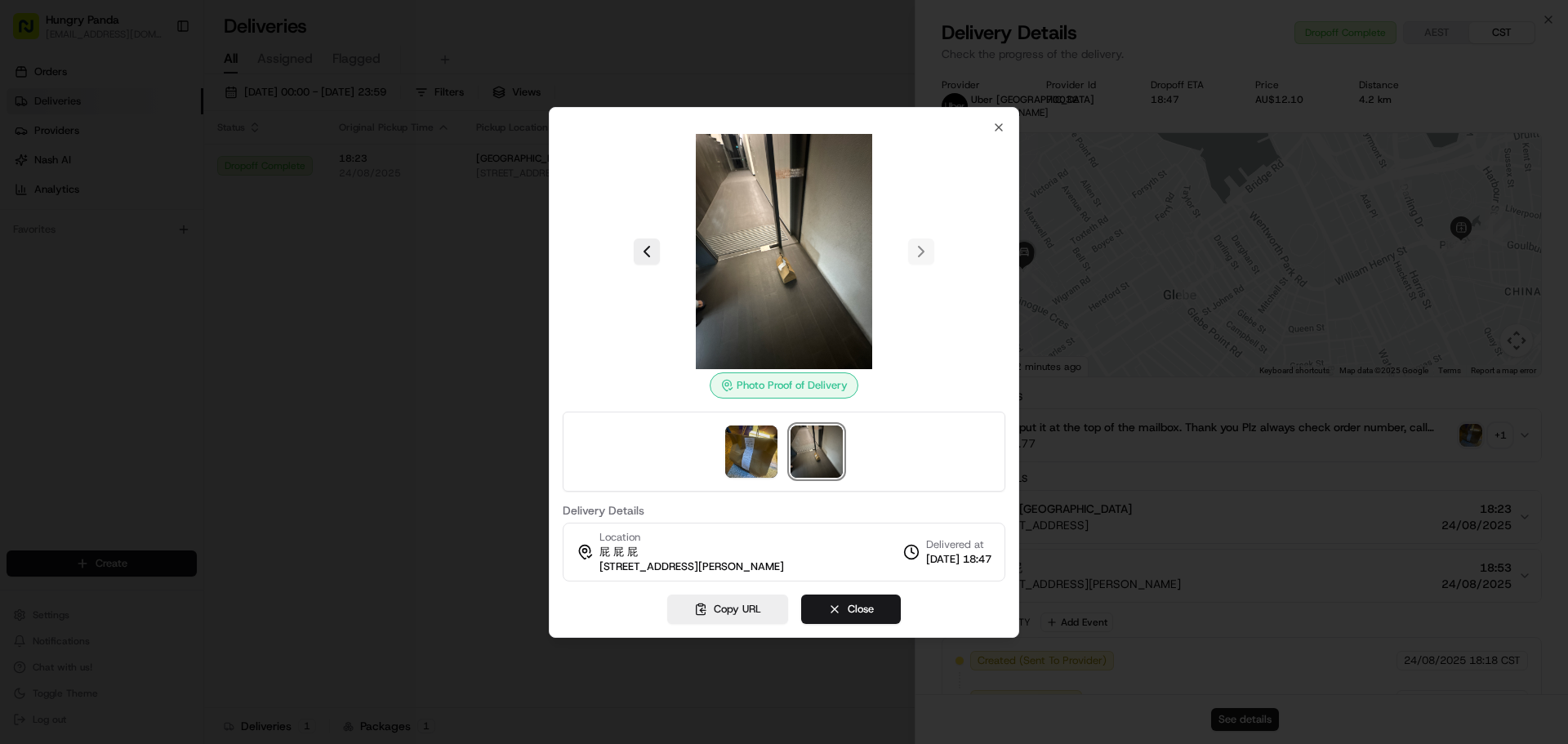
click at [723, 459] on div at bounding box center [784, 451] width 442 height 80
click at [810, 459] on img at bounding box center [816, 451] width 52 height 52
